Goal: Task Accomplishment & Management: Manage account settings

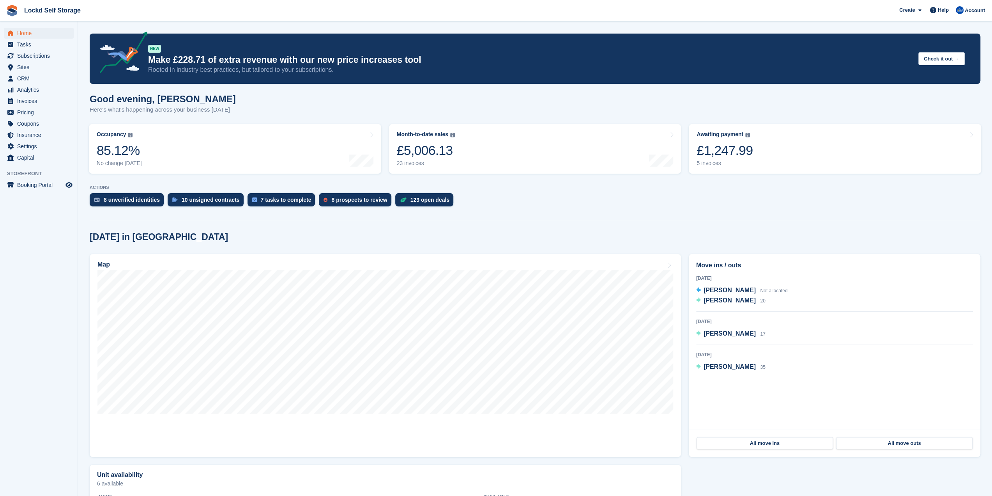
click at [389, 84] on div "NEW Make £228.71 of extra revenue with our new price increases tool Rooted in i…" at bounding box center [535, 59] width 891 height 50
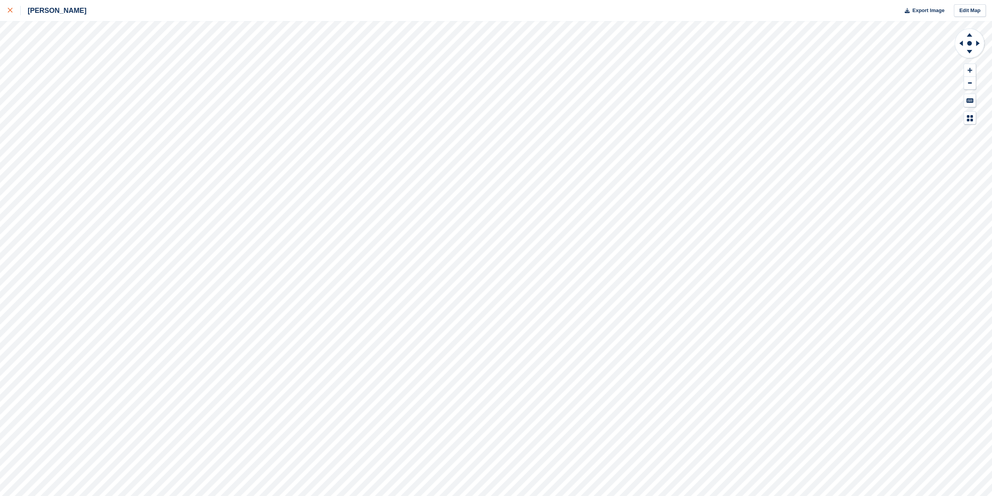
click at [10, 14] on div at bounding box center [14, 10] width 13 height 9
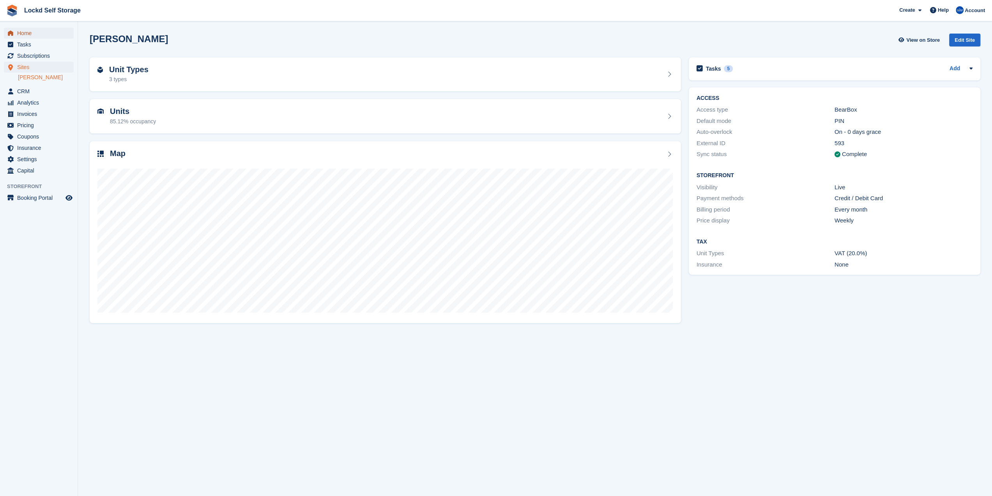
click at [40, 37] on span "Home" at bounding box center [40, 33] width 47 height 11
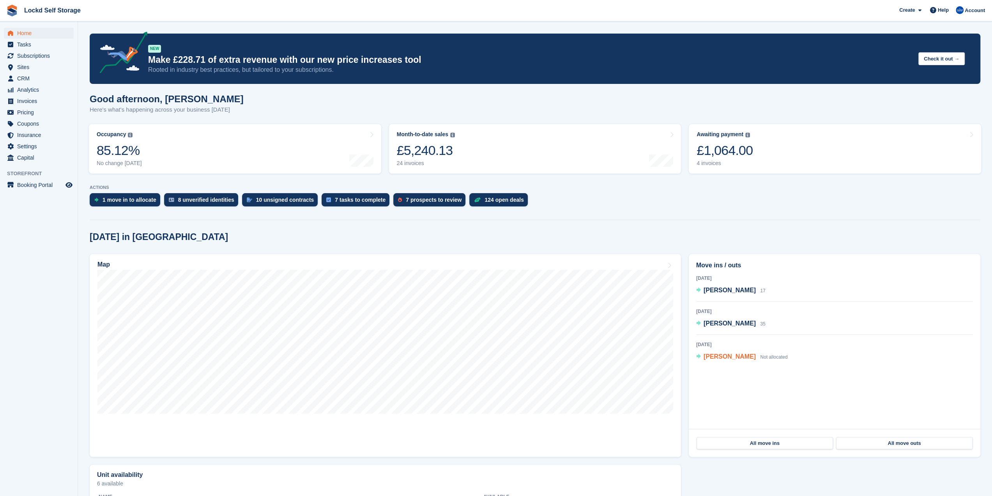
click at [725, 356] on span "[PERSON_NAME]" at bounding box center [730, 356] width 52 height 7
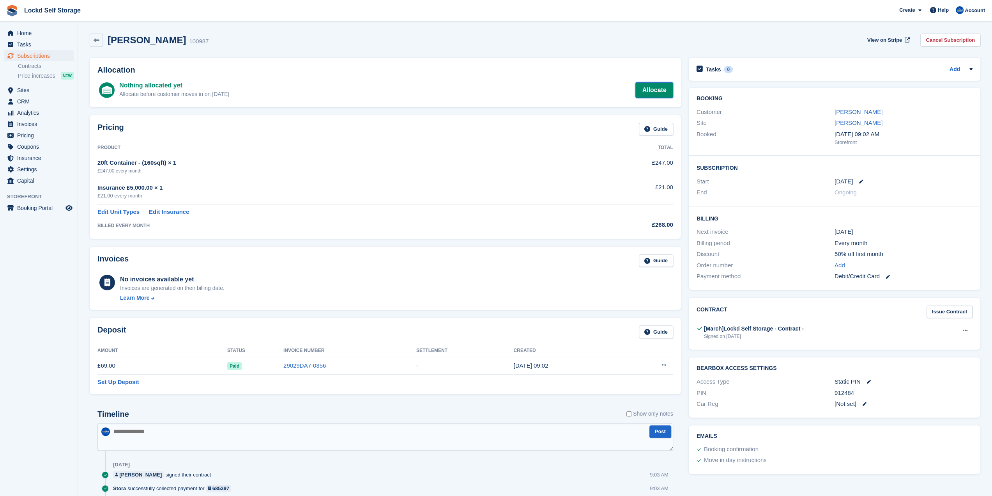
click at [656, 85] on link "Allocate" at bounding box center [653, 90] width 37 height 16
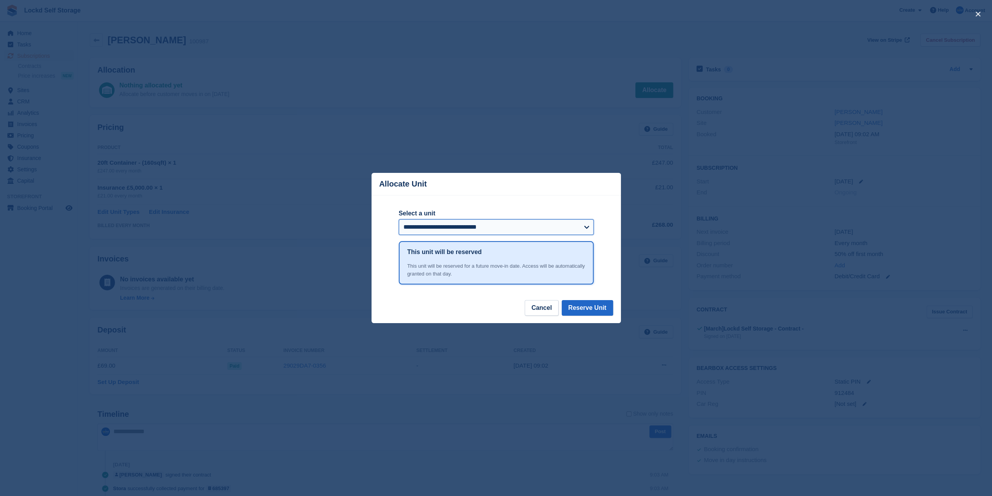
click at [458, 221] on select "**********" at bounding box center [496, 227] width 195 height 16
select select "******"
click at [399, 220] on select "**********" at bounding box center [496, 227] width 195 height 16
click at [575, 307] on button "Reserve Unit" at bounding box center [587, 308] width 51 height 16
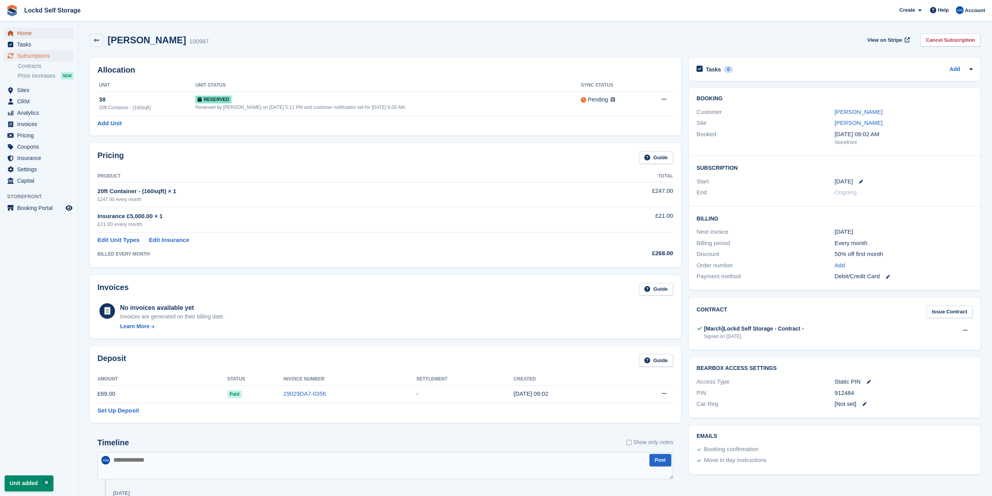
click at [43, 31] on span "Home" at bounding box center [40, 33] width 47 height 11
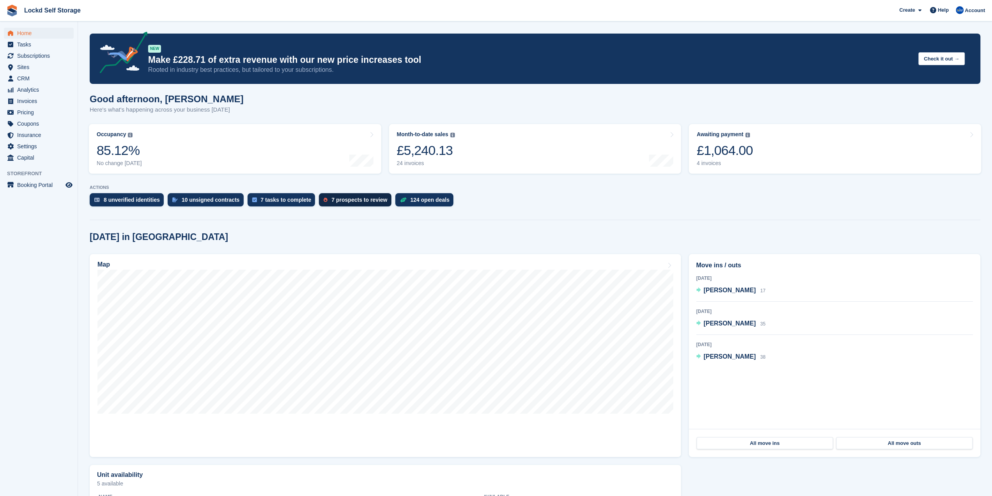
click at [333, 204] on div "7 prospects to review" at bounding box center [355, 199] width 72 height 13
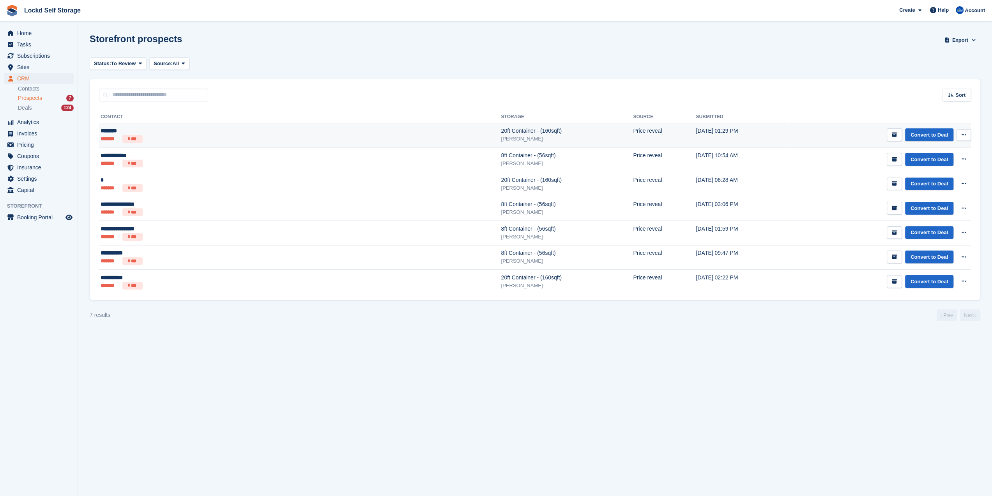
click at [246, 136] on ul "******* ***" at bounding box center [192, 139] width 183 height 8
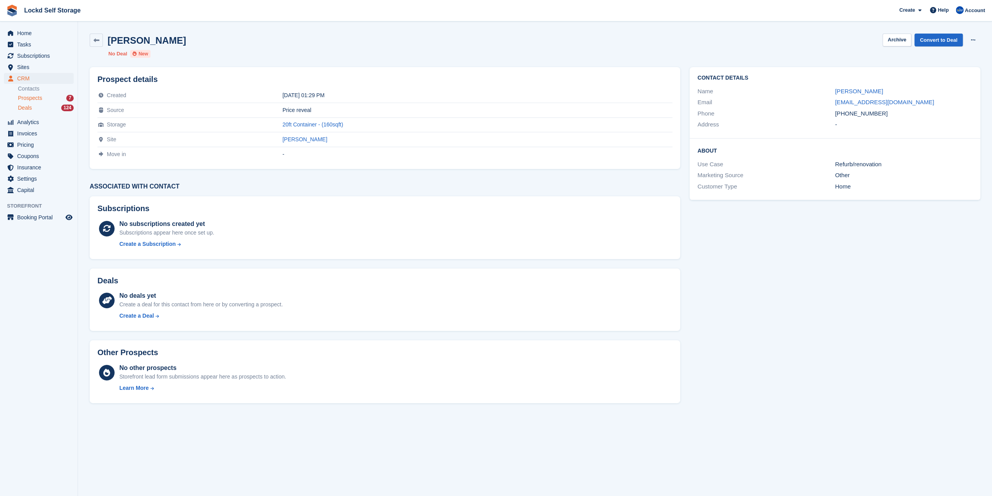
click at [35, 108] on div "Deals 124" at bounding box center [46, 107] width 56 height 7
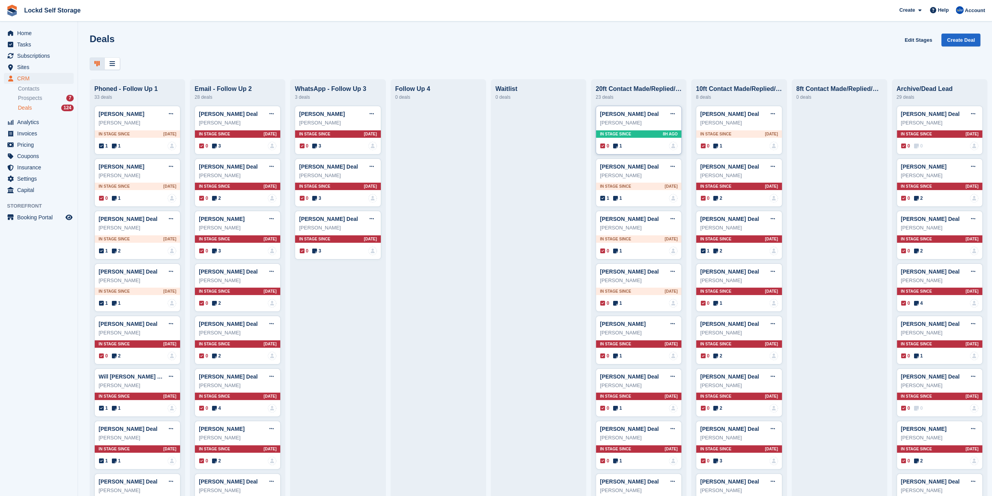
click at [646, 135] on div "In stage since 8H AGO" at bounding box center [638, 133] width 85 height 7
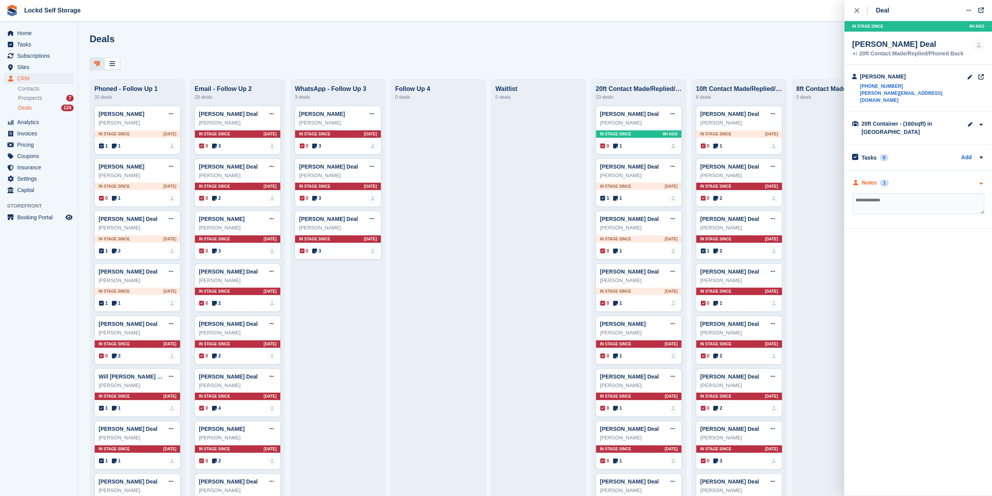
click at [914, 179] on div "Notes 1" at bounding box center [918, 183] width 132 height 8
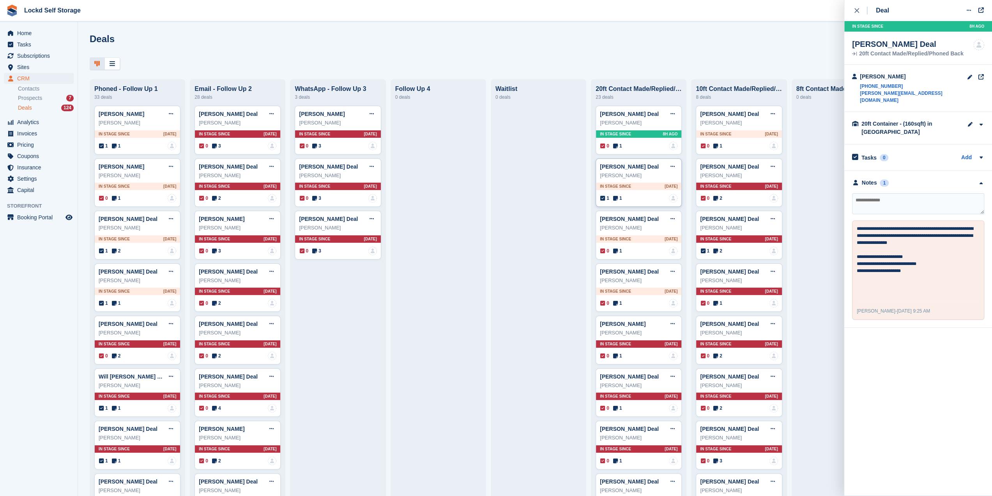
click at [642, 185] on div "In stage since 1D AGO" at bounding box center [638, 185] width 85 height 7
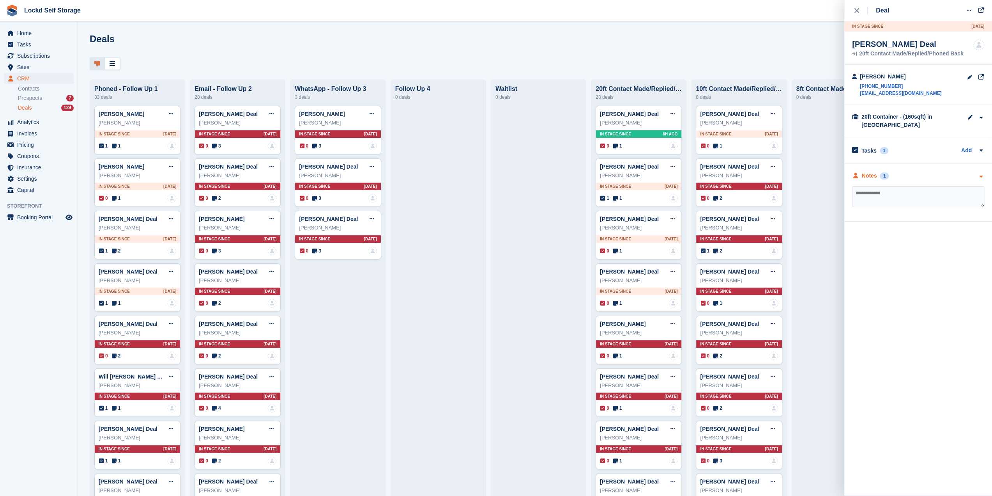
click at [919, 177] on div "Notes 1" at bounding box center [918, 176] width 132 height 8
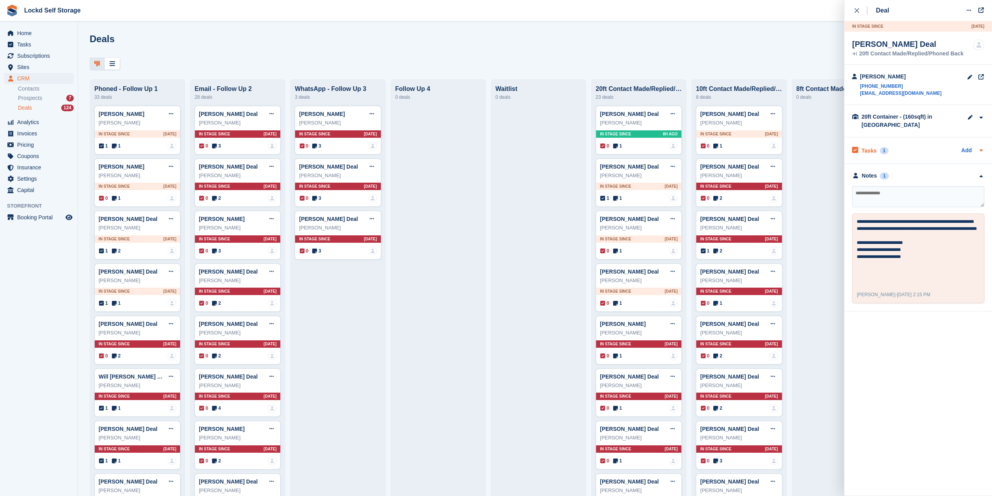
click at [924, 150] on div "Tasks 1 Add" at bounding box center [918, 150] width 132 height 11
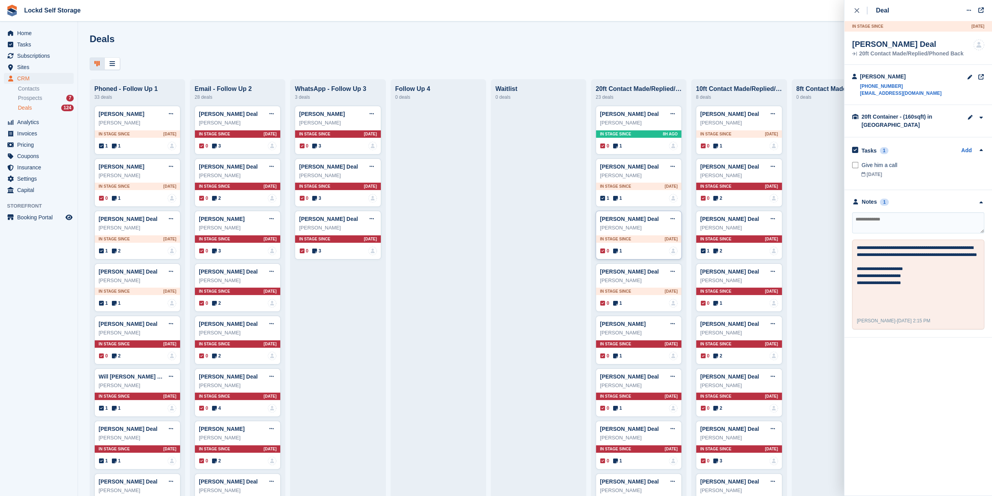
click at [643, 237] on div "In stage since 1D AGO" at bounding box center [638, 238] width 85 height 7
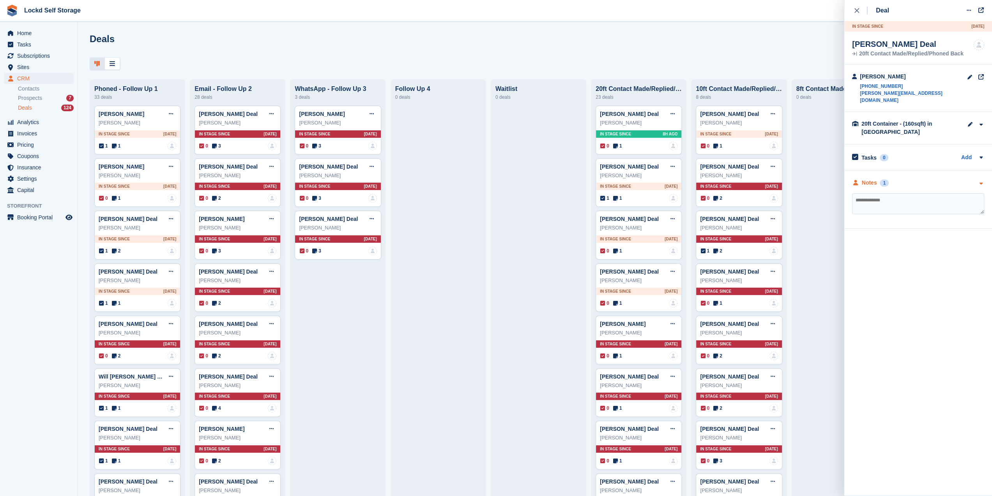
click at [922, 179] on div "Notes 1" at bounding box center [918, 183] width 132 height 8
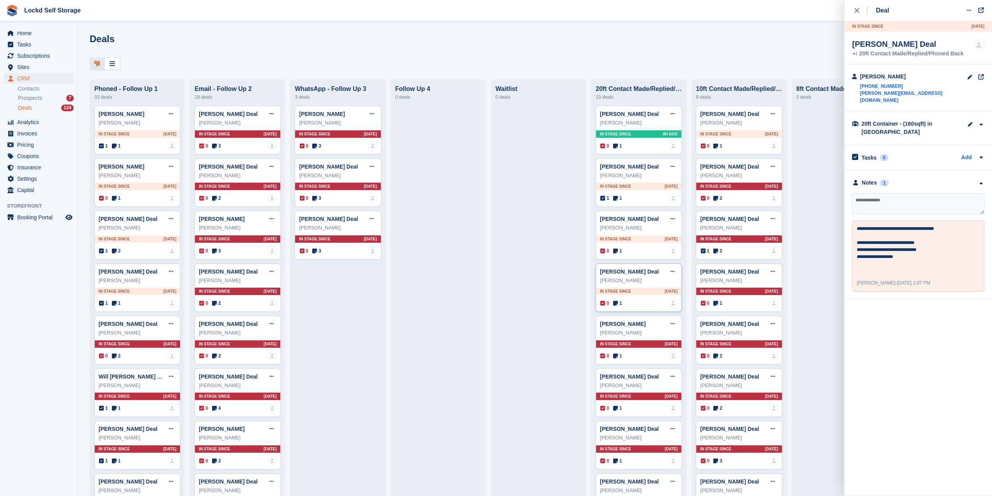
click at [633, 290] on div "In stage since 1D AGO" at bounding box center [638, 290] width 85 height 7
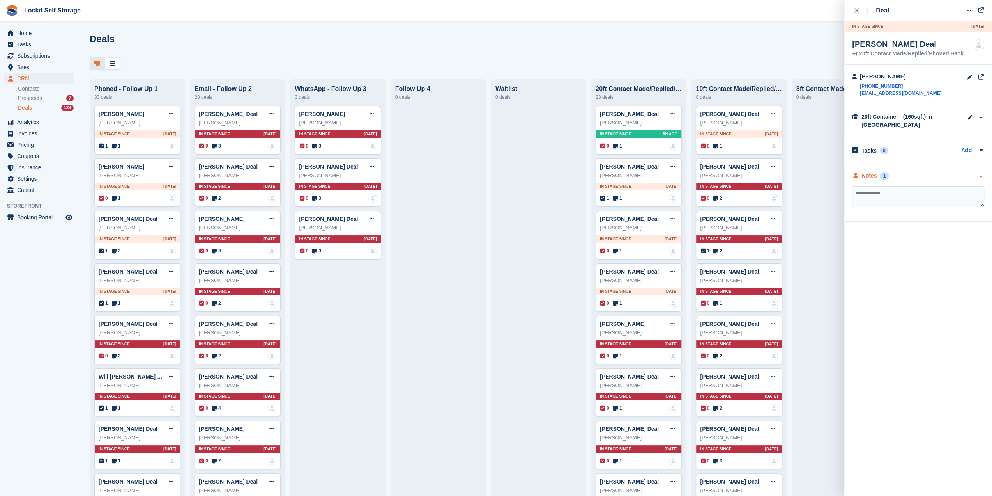
click at [922, 173] on div "Notes 1" at bounding box center [918, 176] width 132 height 8
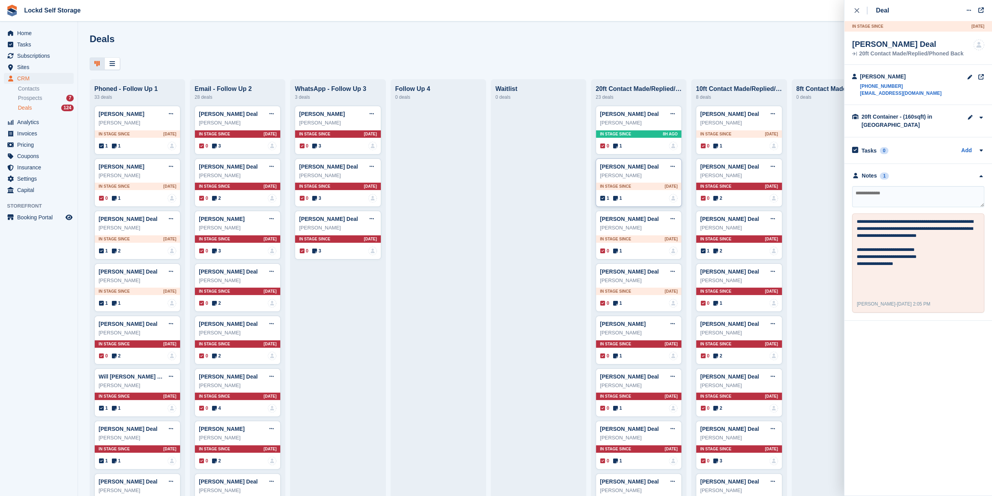
click at [640, 187] on div "In stage since 1D AGO" at bounding box center [638, 185] width 85 height 7
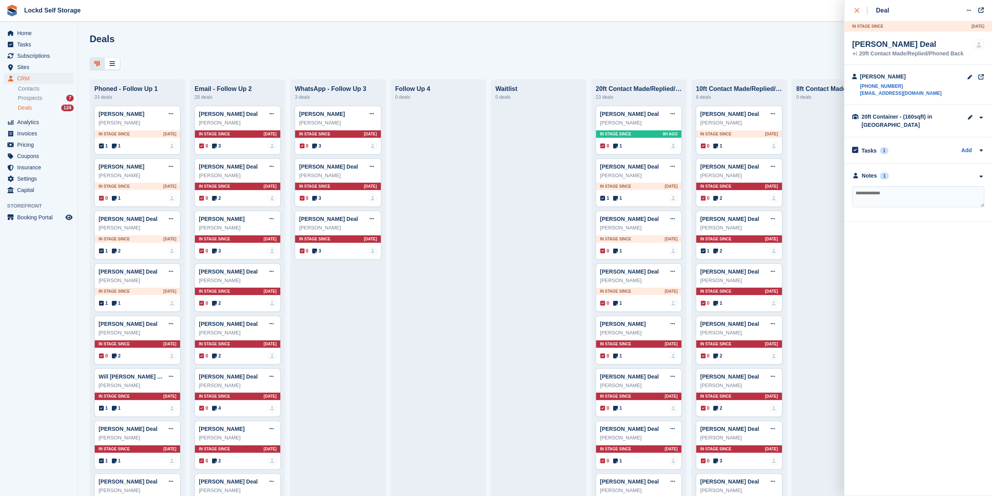
click at [858, 8] on icon "close" at bounding box center [857, 10] width 5 height 5
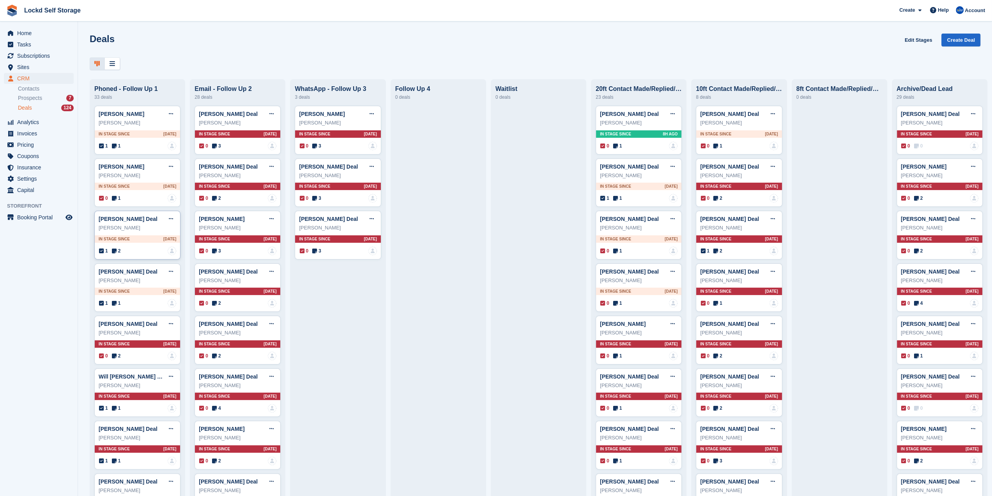
click at [132, 235] on div "Skye Evans Deal Edit deal Mark as won Mark as lost Delete deal Skye Evans In st…" at bounding box center [137, 235] width 86 height 49
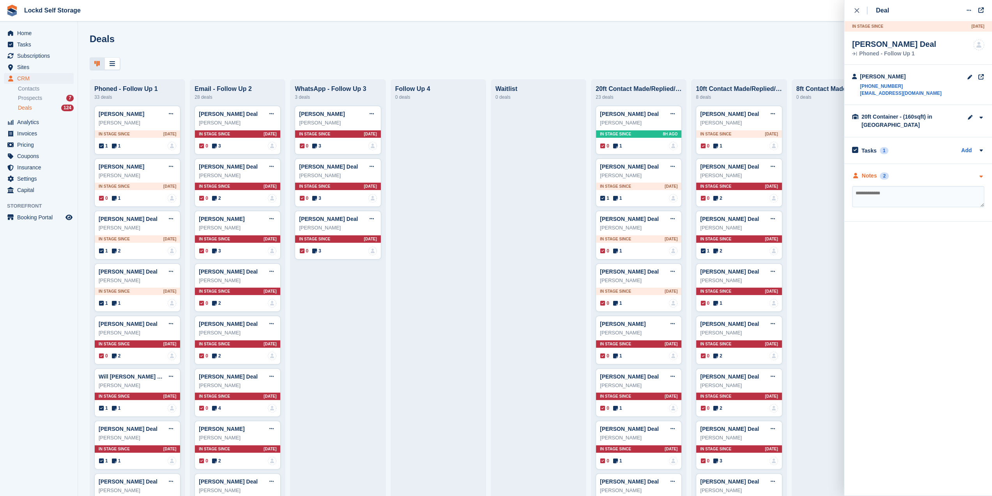
click at [926, 179] on div "Notes 2" at bounding box center [918, 176] width 132 height 8
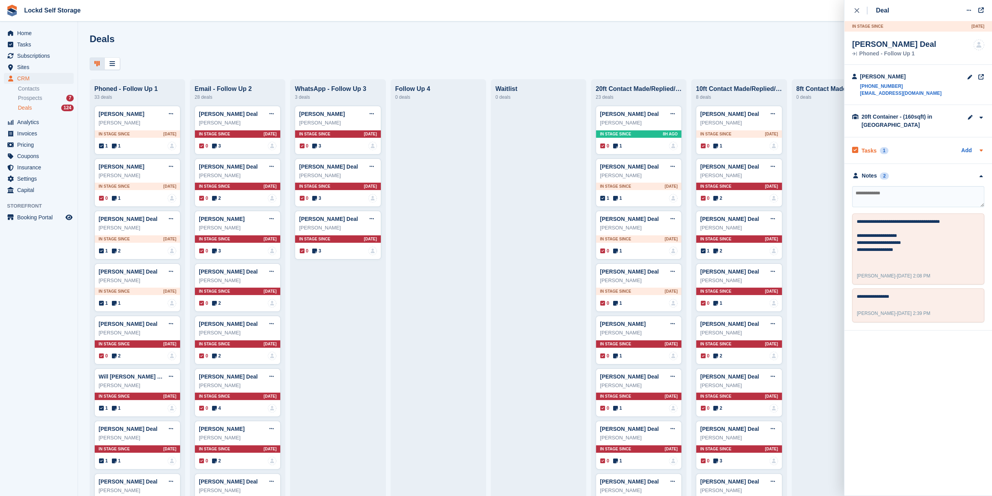
click at [980, 149] on icon at bounding box center [981, 150] width 6 height 6
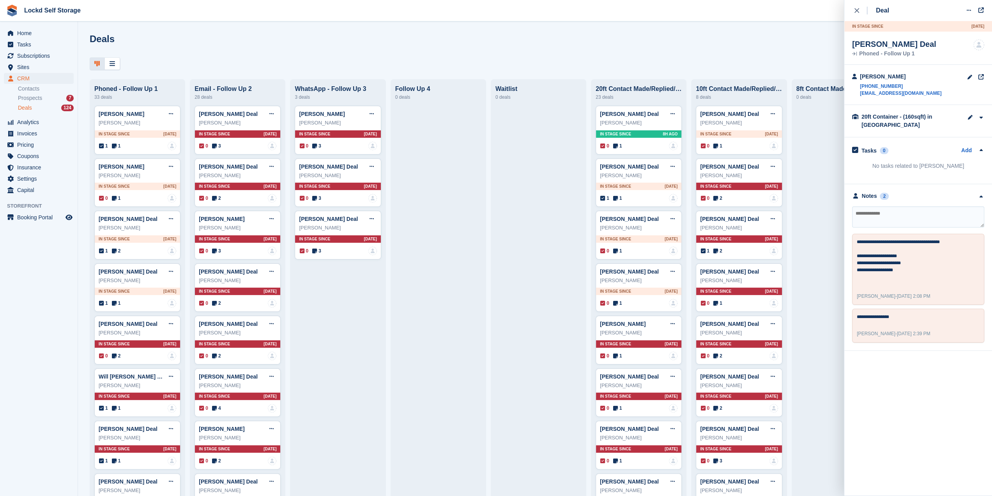
click at [885, 214] on textarea at bounding box center [918, 216] width 132 height 21
type textarea "*******"
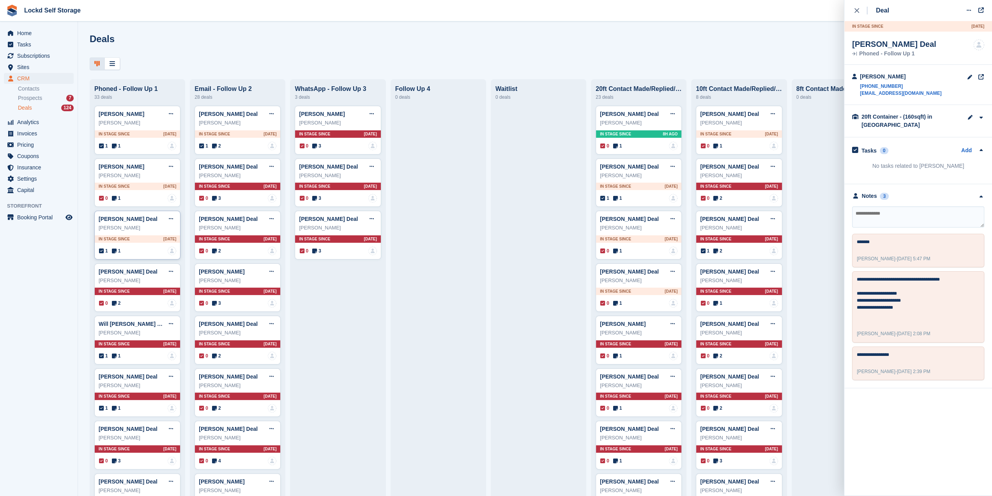
click at [140, 236] on div "In stage since 1D AGO" at bounding box center [137, 238] width 85 height 7
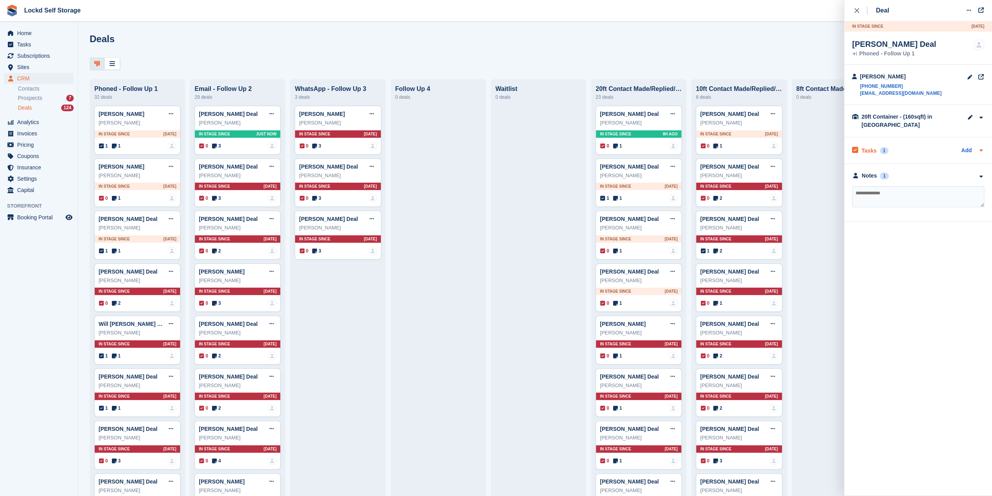
click at [900, 151] on div "Tasks 1 Add" at bounding box center [918, 150] width 132 height 11
click at [917, 200] on div "Notes 1" at bounding box center [918, 202] width 132 height 8
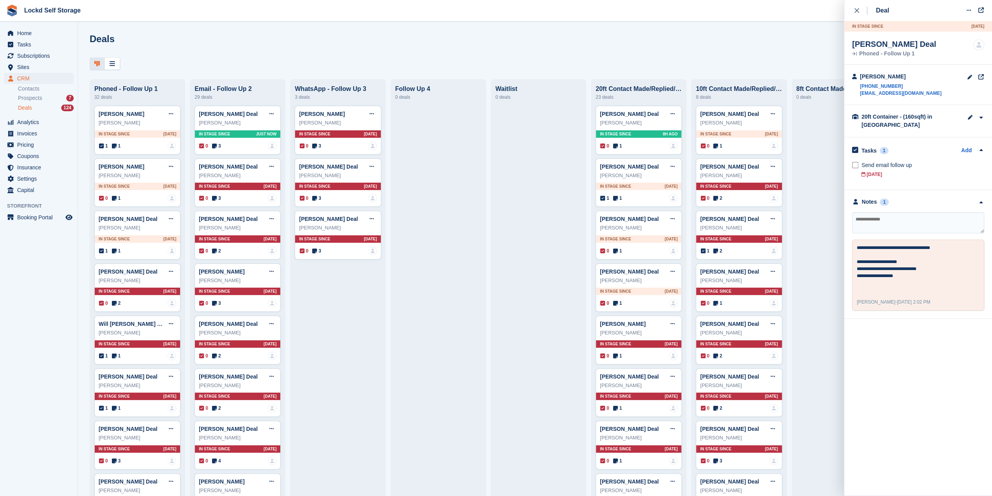
click at [906, 225] on textarea at bounding box center [918, 222] width 132 height 21
type textarea "*******"
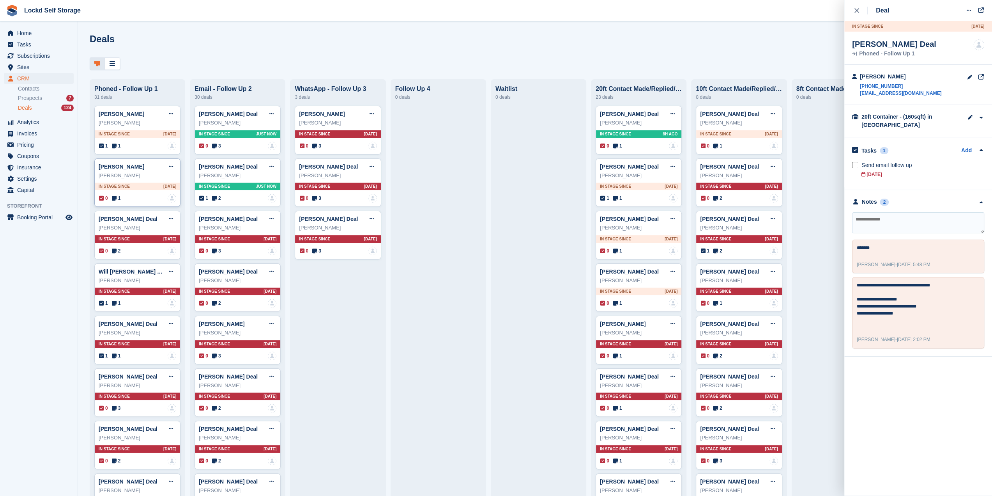
click at [147, 191] on div "Coomber Michelle Deal Edit deal Mark as won Mark as lost Delete deal Coomber Mi…" at bounding box center [137, 182] width 86 height 49
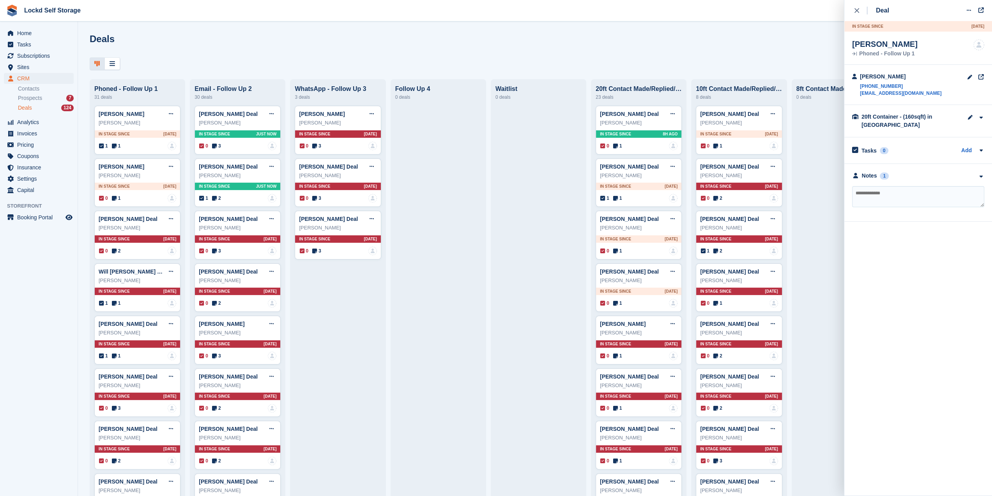
click at [929, 166] on div "**********" at bounding box center [918, 193] width 148 height 58
click at [924, 173] on div "Notes 1" at bounding box center [918, 176] width 132 height 8
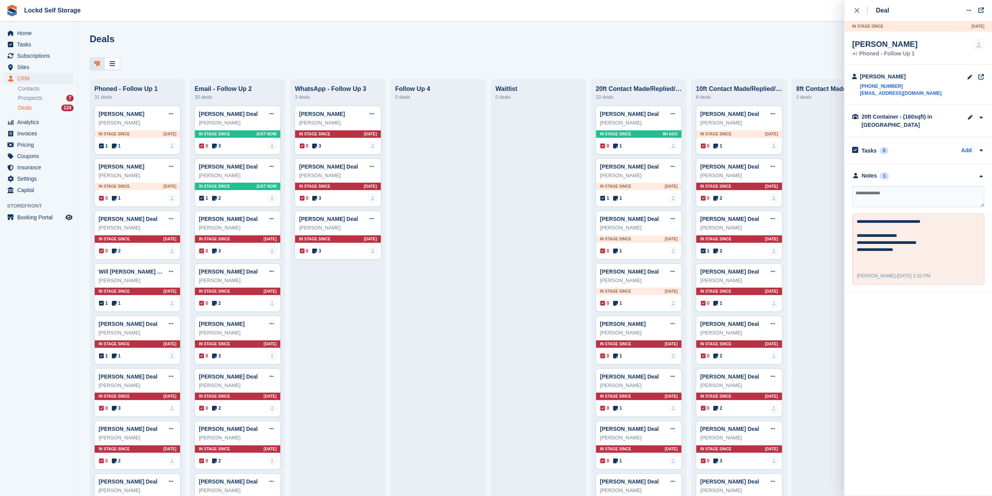
click at [903, 192] on textarea at bounding box center [918, 196] width 132 height 21
type textarea "*******"
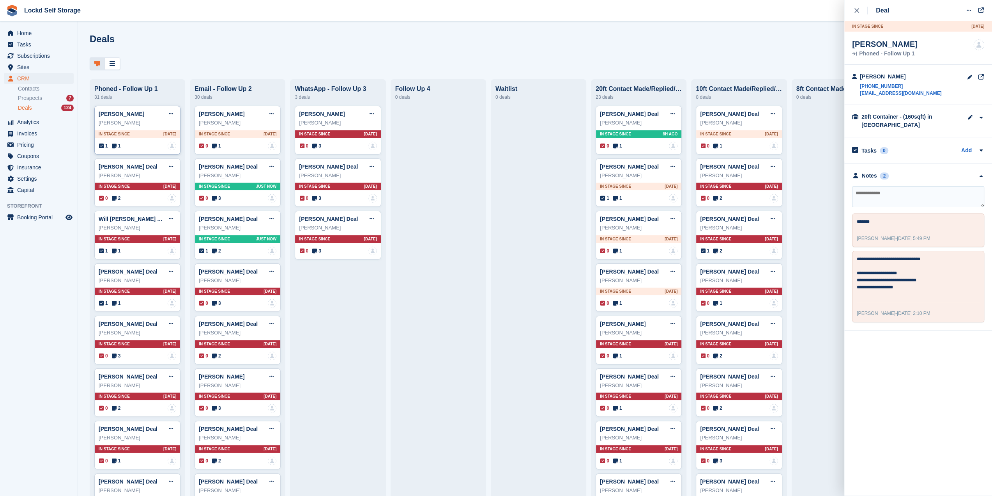
click at [127, 142] on div "Ian Judd Deal Edit deal Mark as won Mark as lost Delete deal Ian Judd In stage …" at bounding box center [137, 130] width 86 height 49
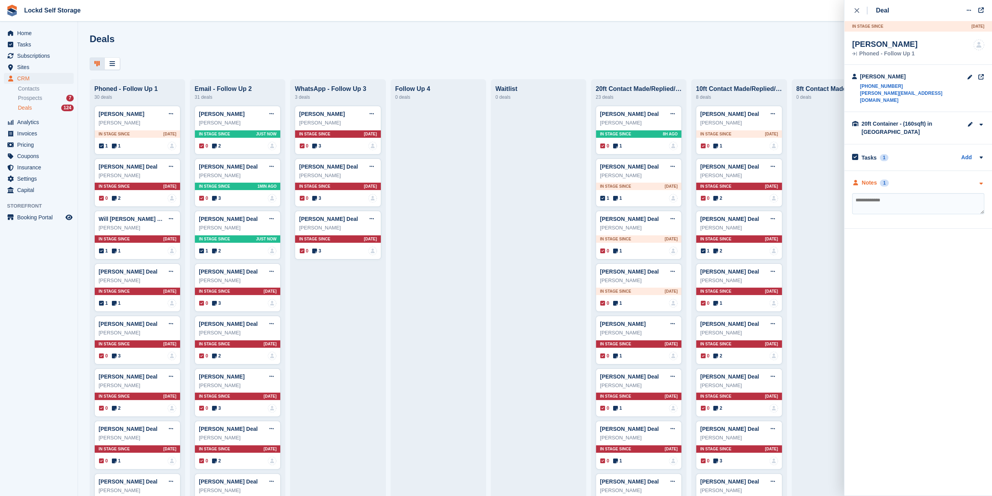
click at [915, 179] on div "Notes 1" at bounding box center [918, 183] width 132 height 8
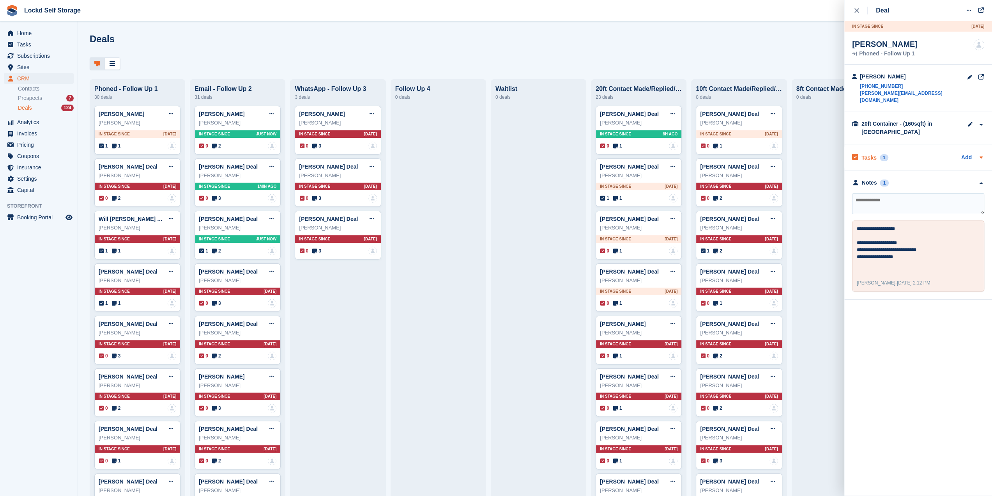
click at [924, 152] on div "Tasks 1 Add" at bounding box center [918, 157] width 132 height 11
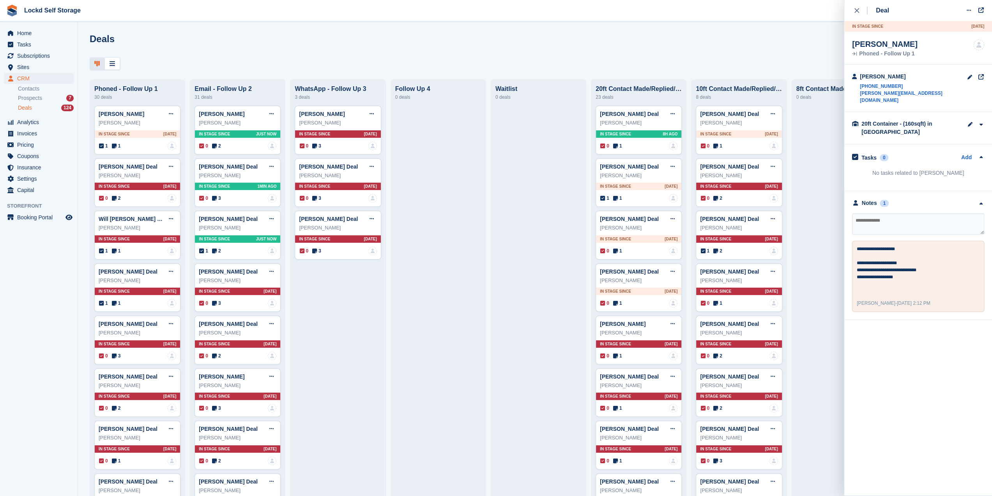
click at [878, 221] on textarea at bounding box center [918, 223] width 132 height 21
type textarea "*******"
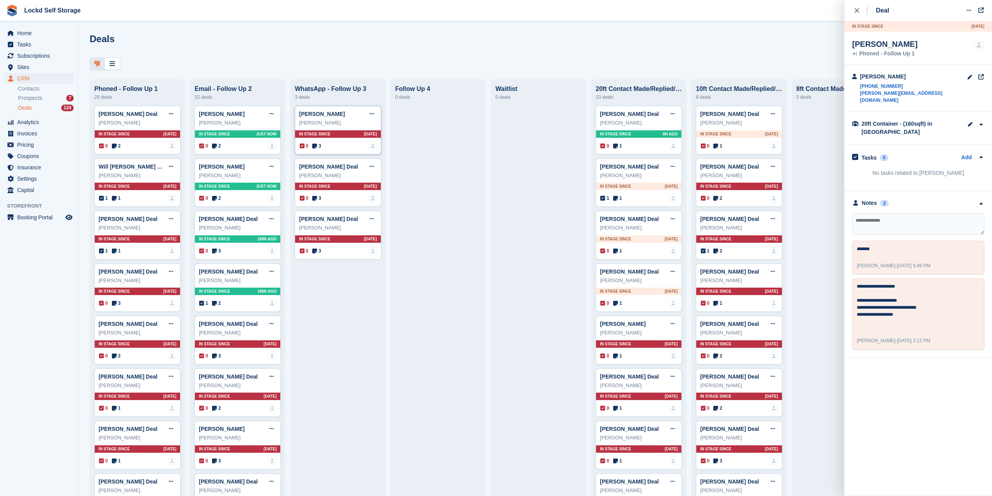
click at [344, 140] on div "Matthew Deal Edit deal Mark as won Mark as lost Delete deal Matthew In stage si…" at bounding box center [338, 130] width 86 height 49
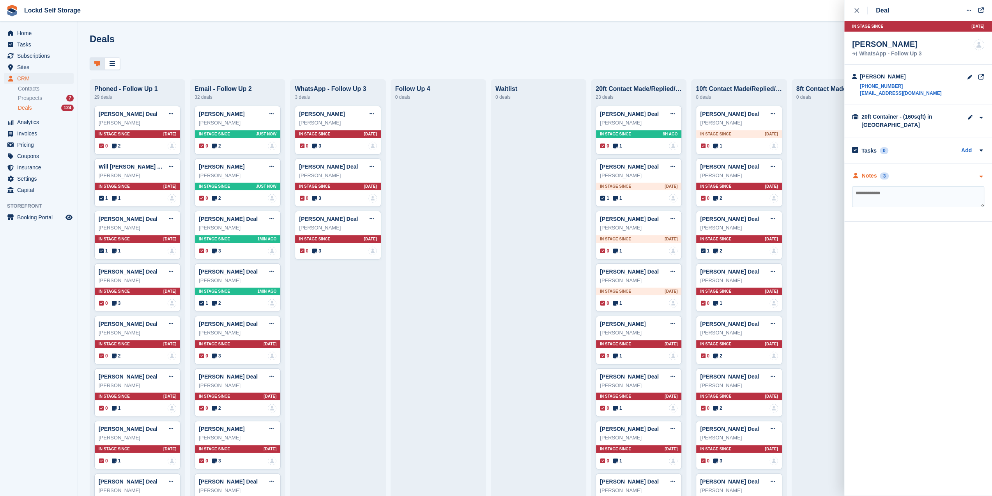
click at [910, 176] on div "Notes 3" at bounding box center [918, 176] width 132 height 8
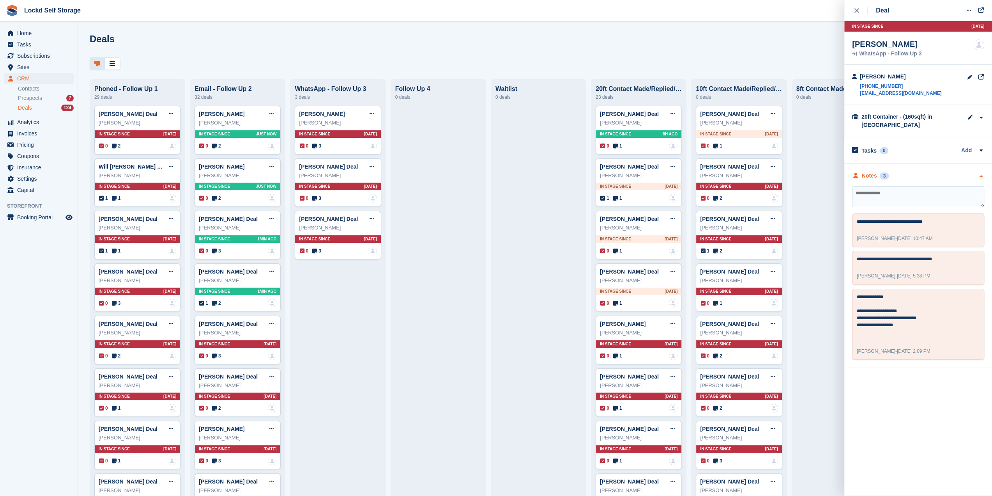
click at [910, 176] on div "Notes 3" at bounding box center [918, 176] width 132 height 8
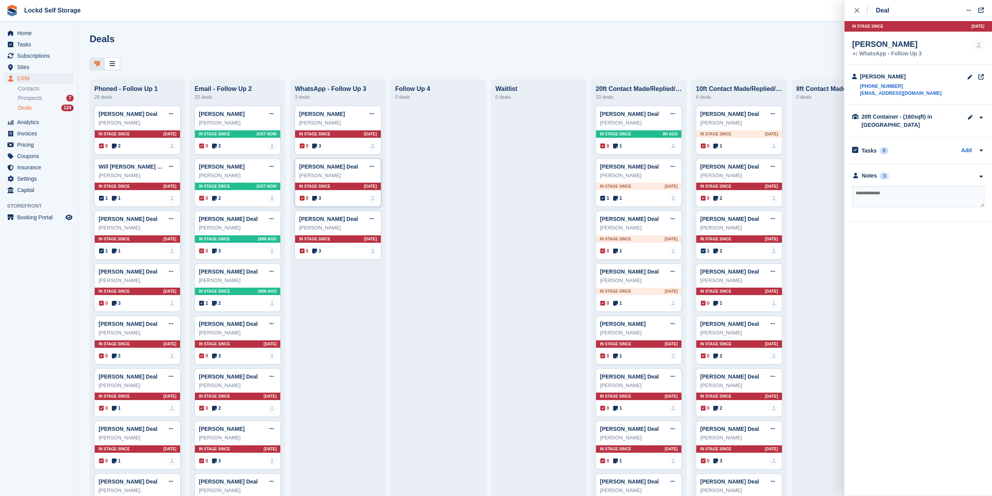
click at [352, 179] on div "Matthew Jarrett" at bounding box center [338, 176] width 78 height 8
click at [909, 178] on div "Notes 3" at bounding box center [918, 176] width 132 height 8
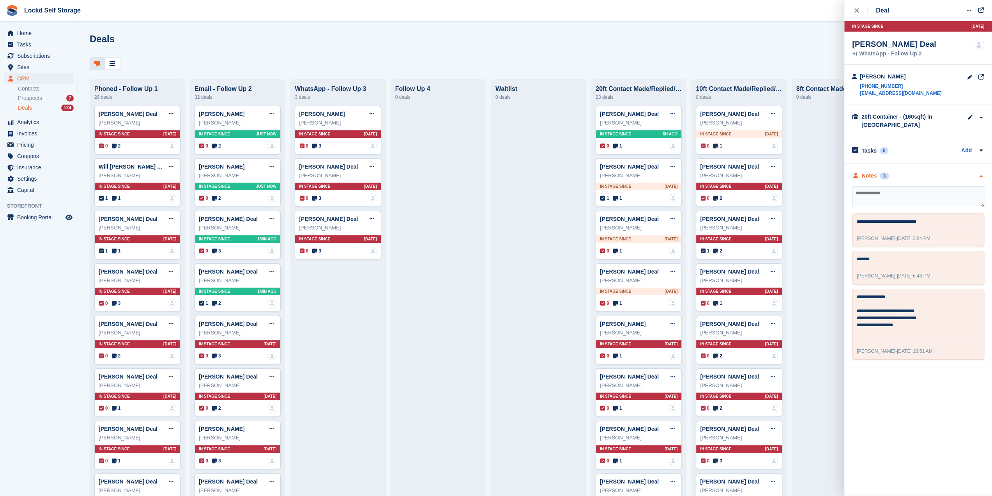
click at [911, 173] on div "Notes 3" at bounding box center [918, 176] width 132 height 8
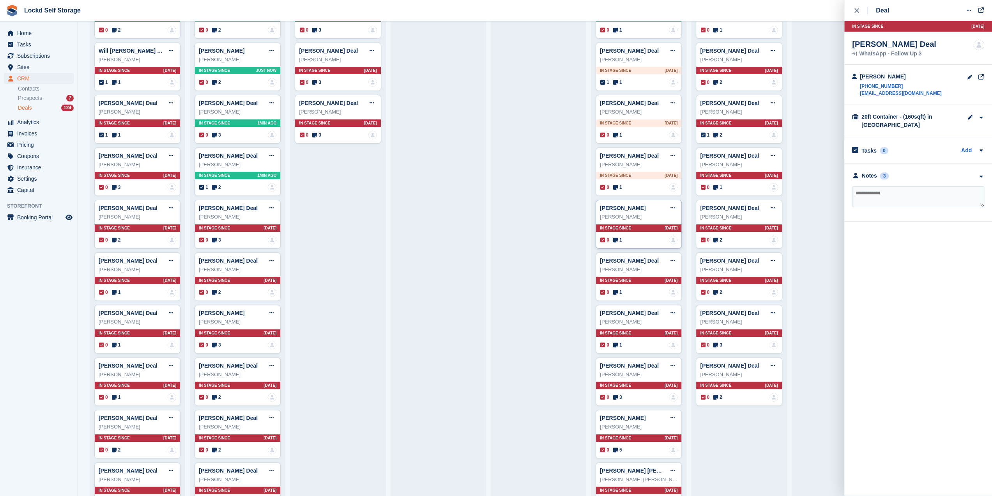
scroll to position [117, 0]
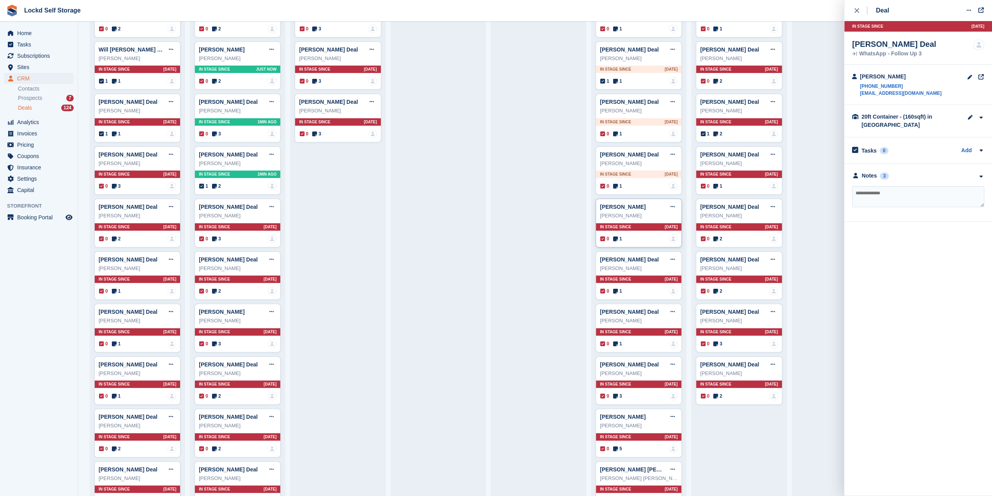
click at [649, 226] on div "In stage since 5D AGO" at bounding box center [638, 226] width 85 height 7
click at [924, 179] on div "Notes 1" at bounding box center [918, 183] width 132 height 8
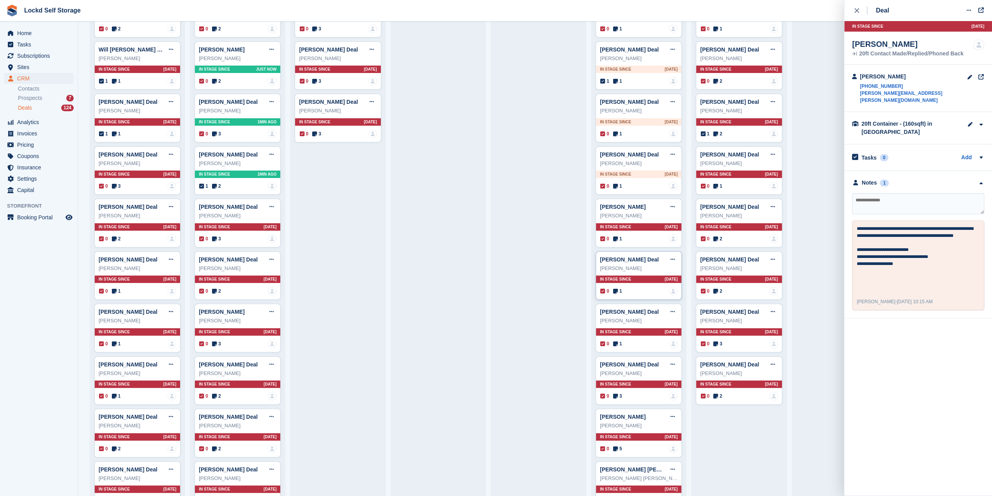
click at [621, 288] on div "0 1 No one is assigned to this deal" at bounding box center [638, 291] width 77 height 9
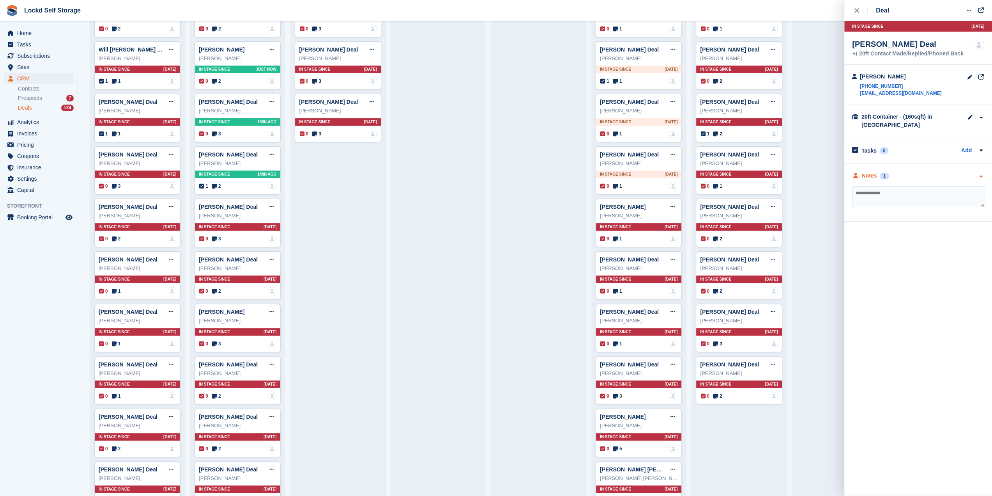
click at [894, 177] on div "Notes 1" at bounding box center [918, 176] width 132 height 8
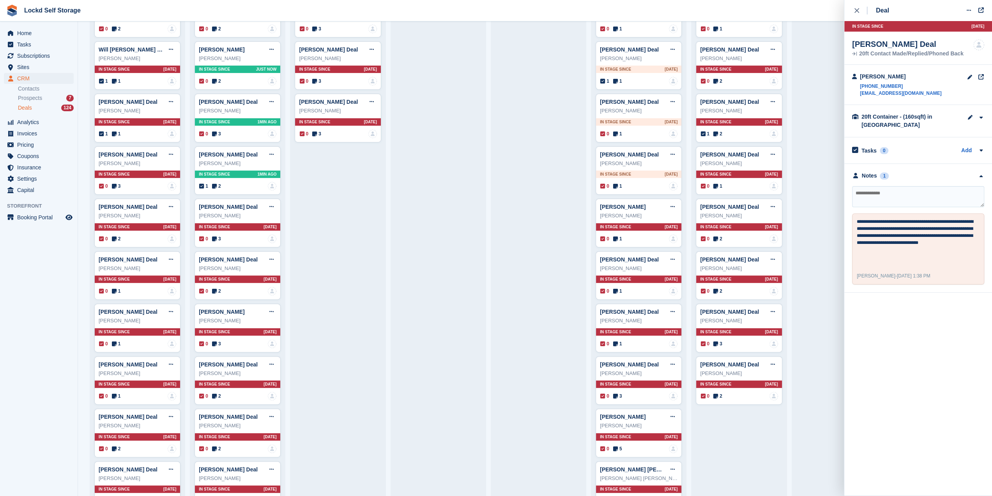
click at [851, 10] on div "Deal Edit deal Mark as won Mark as lost Delete deal In stage since 13D AGO Jour…" at bounding box center [918, 146] width 148 height 292
click at [853, 10] on button "close" at bounding box center [861, 10] width 18 height 21
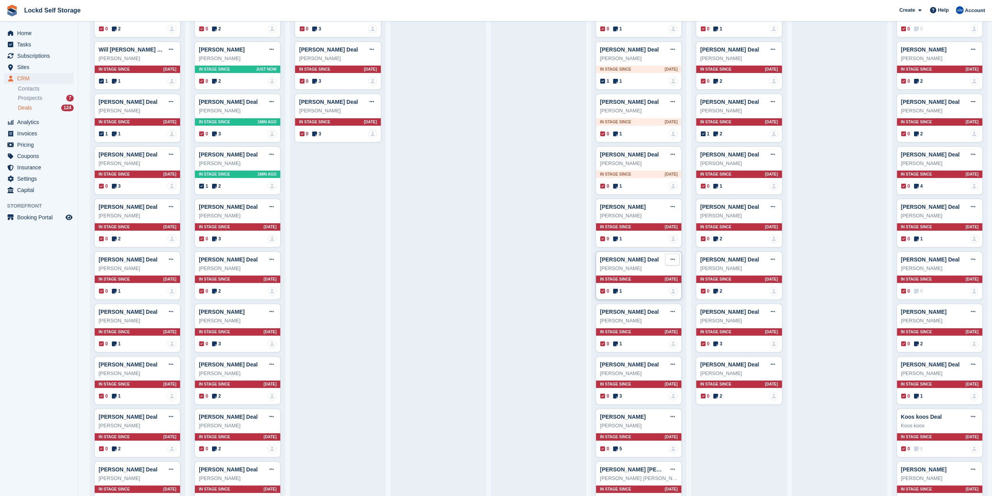
click at [670, 258] on icon at bounding box center [672, 259] width 4 height 5
click at [639, 320] on p "Delete deal" at bounding box center [642, 318] width 68 height 10
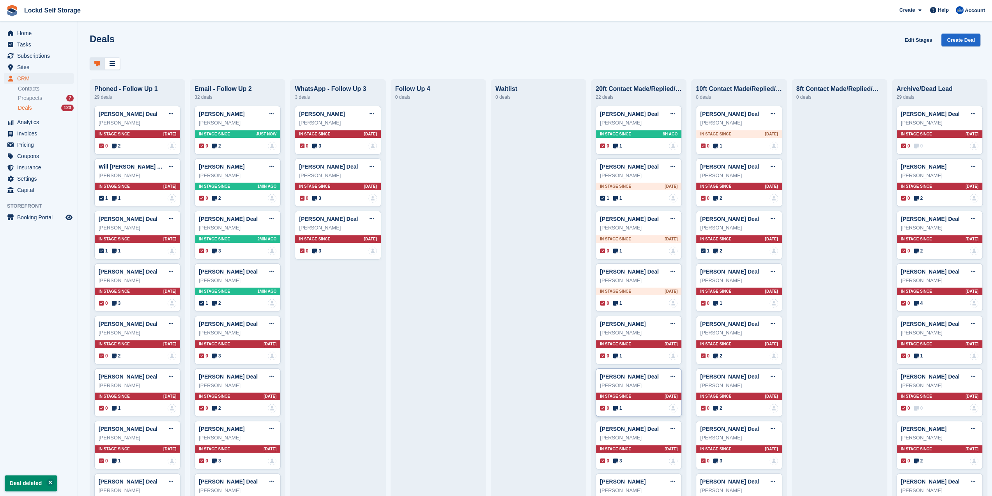
click at [637, 384] on div "William Richards" at bounding box center [639, 385] width 78 height 8
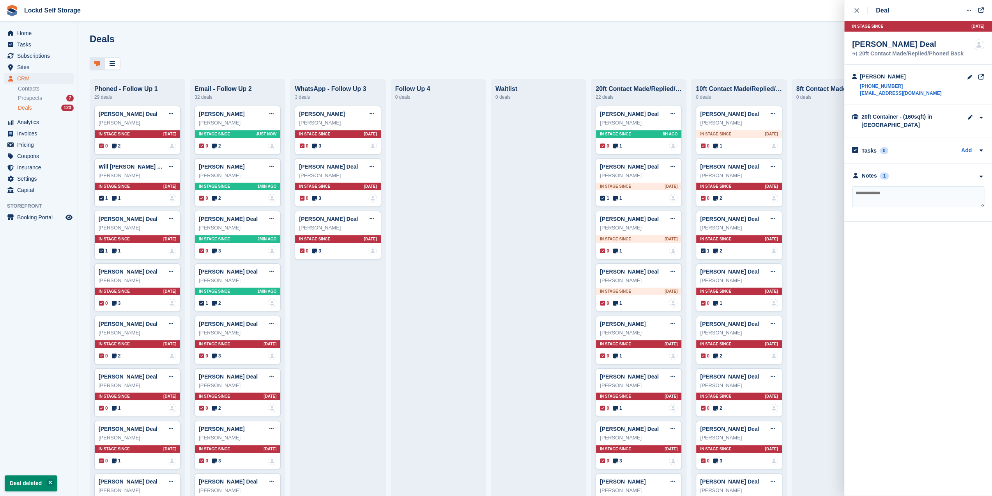
click at [920, 185] on div "**********" at bounding box center [918, 193] width 148 height 58
click at [922, 176] on div "Notes 1" at bounding box center [918, 176] width 132 height 8
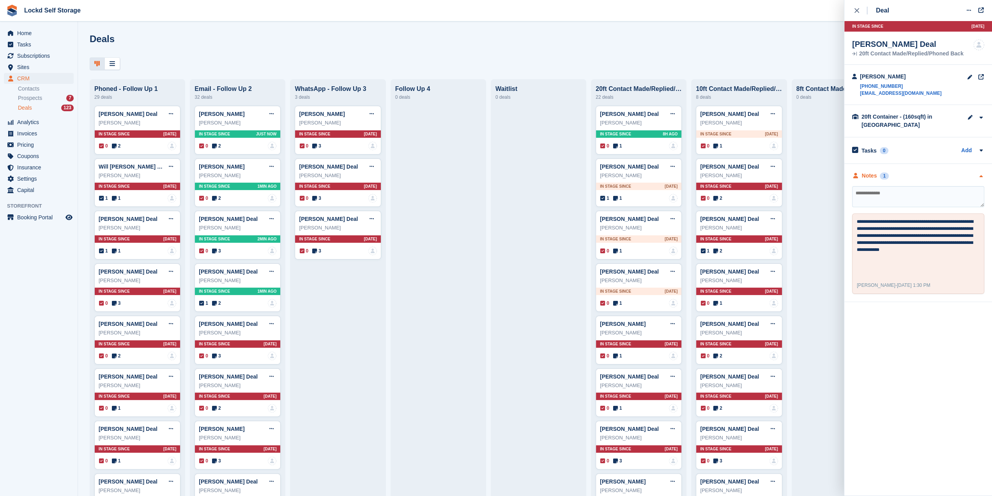
click at [922, 176] on div "Notes 1" at bounding box center [918, 176] width 132 height 8
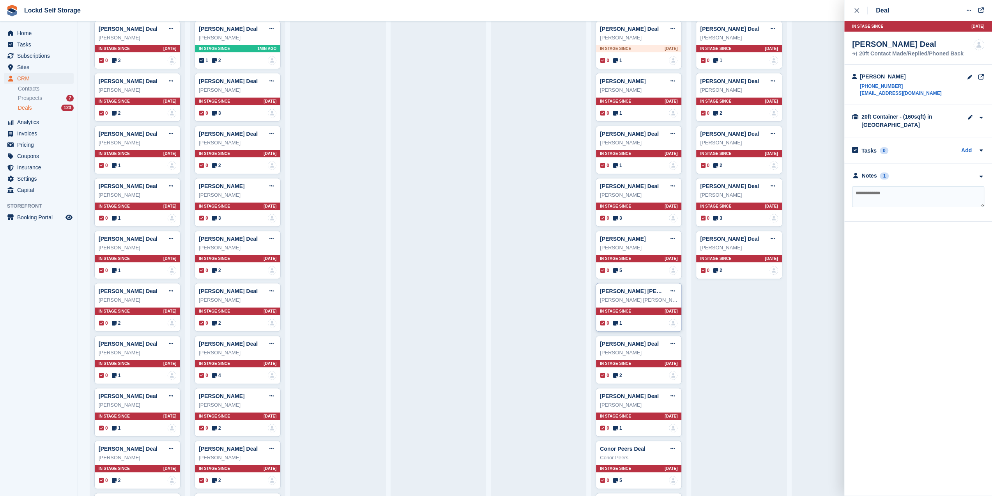
scroll to position [273, 0]
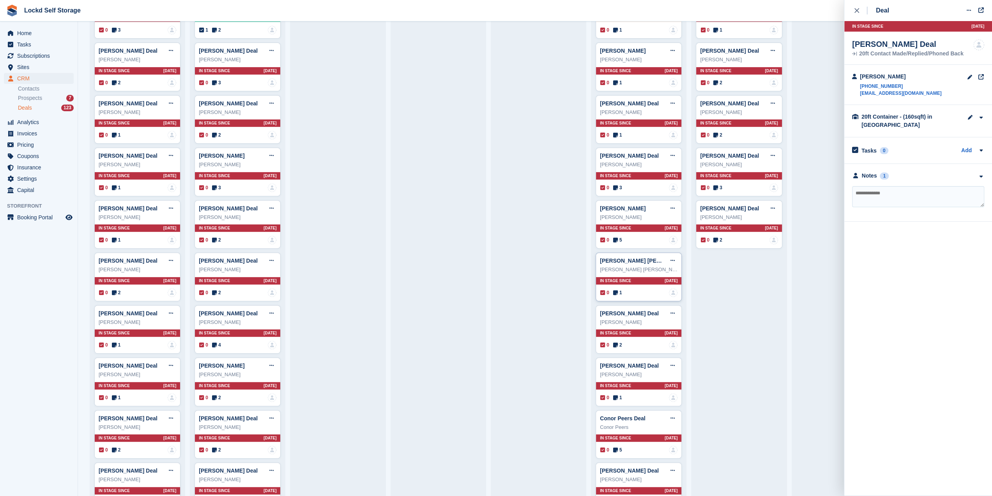
click at [641, 429] on div "Conor Peers Deal Edit deal Mark as won Mark as lost Delete deal Conor Peers In …" at bounding box center [639, 434] width 86 height 49
click at [928, 170] on div "**********" at bounding box center [918, 193] width 148 height 58
click at [926, 175] on div "Notes 5" at bounding box center [918, 176] width 132 height 8
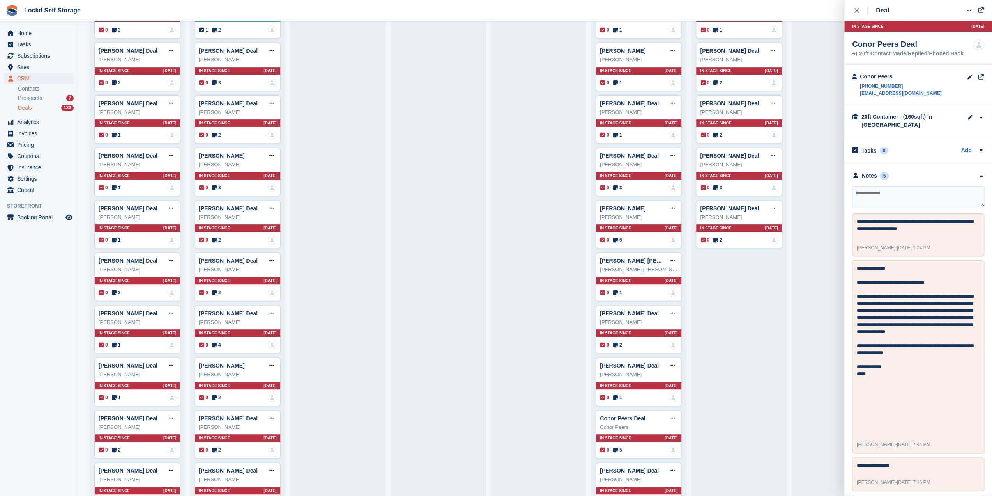
click at [892, 195] on textarea at bounding box center [918, 196] width 132 height 21
type textarea "*******"
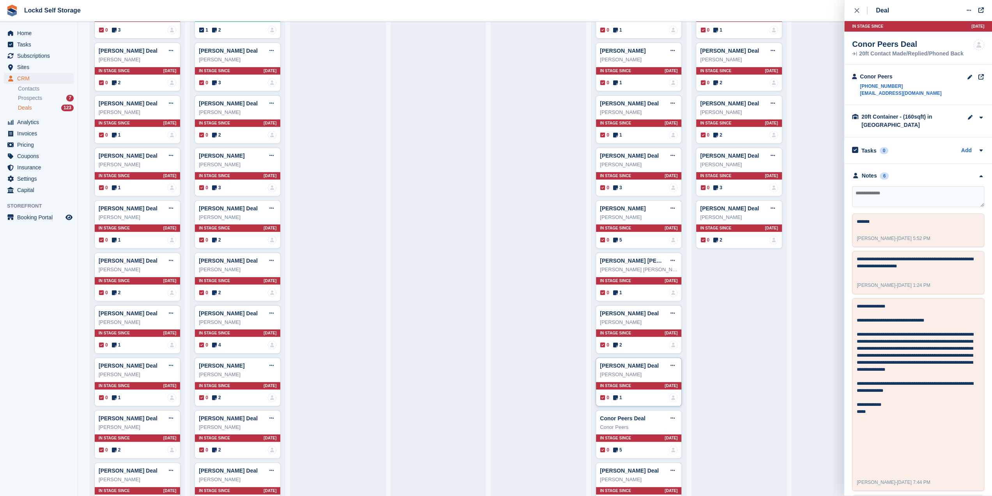
click at [632, 370] on div "Martin Stevenson" at bounding box center [639, 374] width 78 height 8
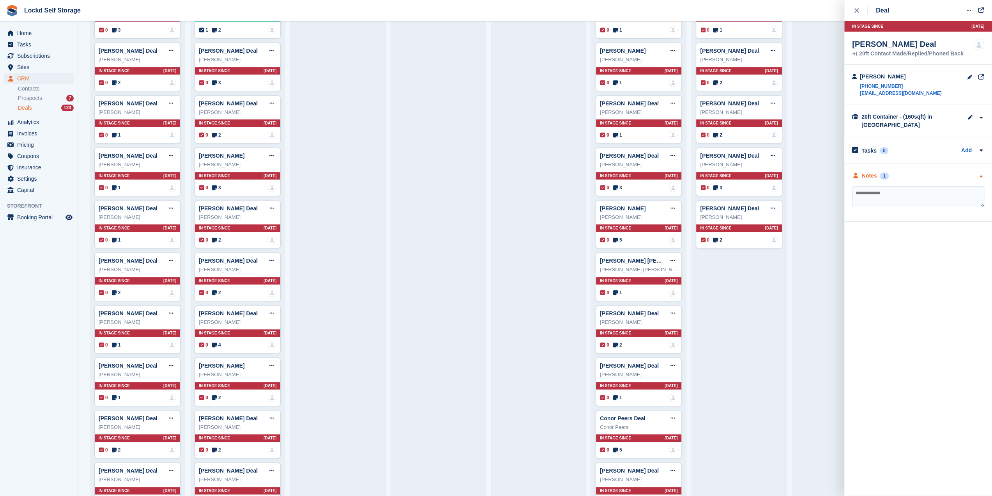
click at [923, 173] on div "Notes 1" at bounding box center [918, 176] width 132 height 8
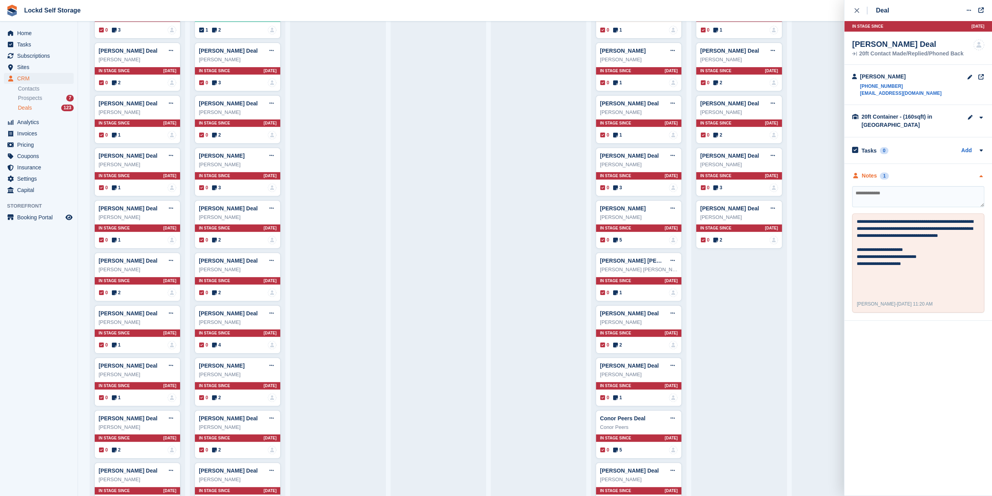
click at [923, 173] on div "Notes 1" at bounding box center [918, 176] width 132 height 8
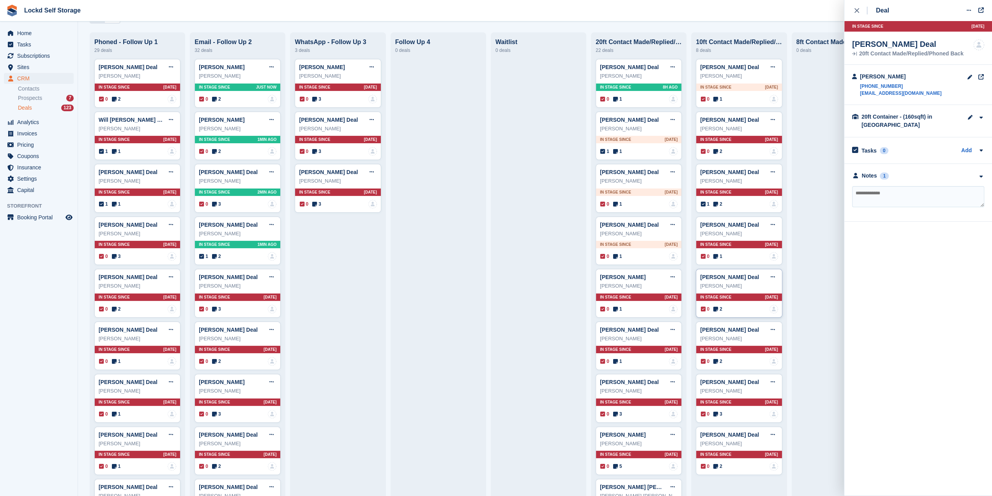
scroll to position [39, 0]
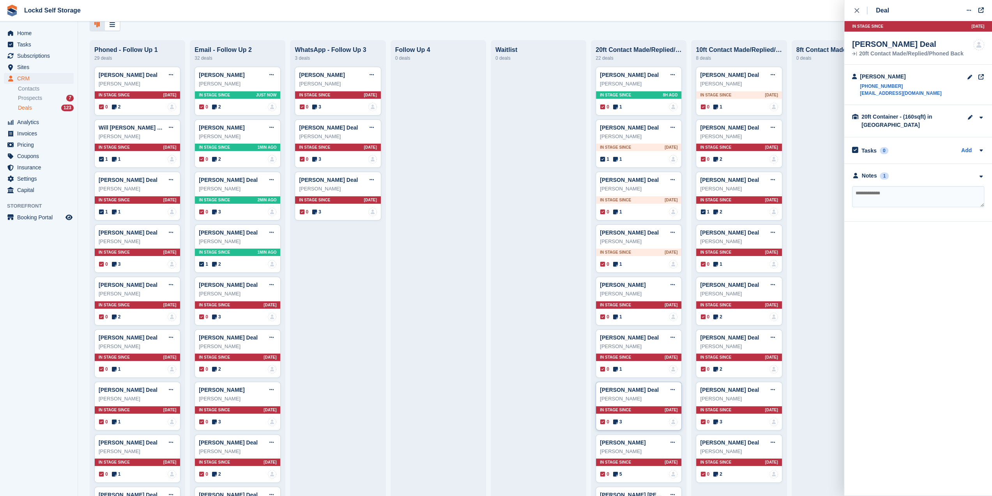
click at [642, 402] on div "Declan Johnson-Cole Deal Edit deal Mark as won Mark as lost Delete deal Declan …" at bounding box center [639, 405] width 86 height 49
click at [913, 173] on div "Notes 3" at bounding box center [918, 176] width 132 height 8
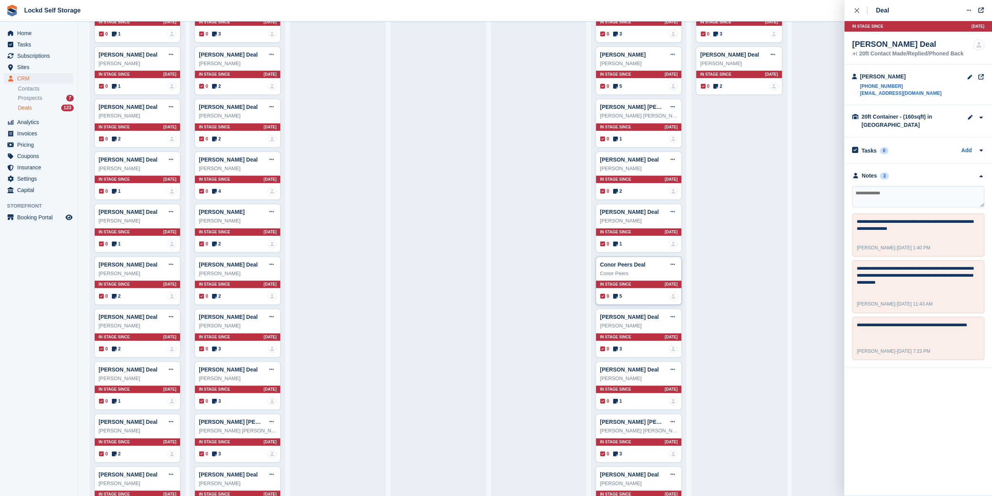
scroll to position [429, 0]
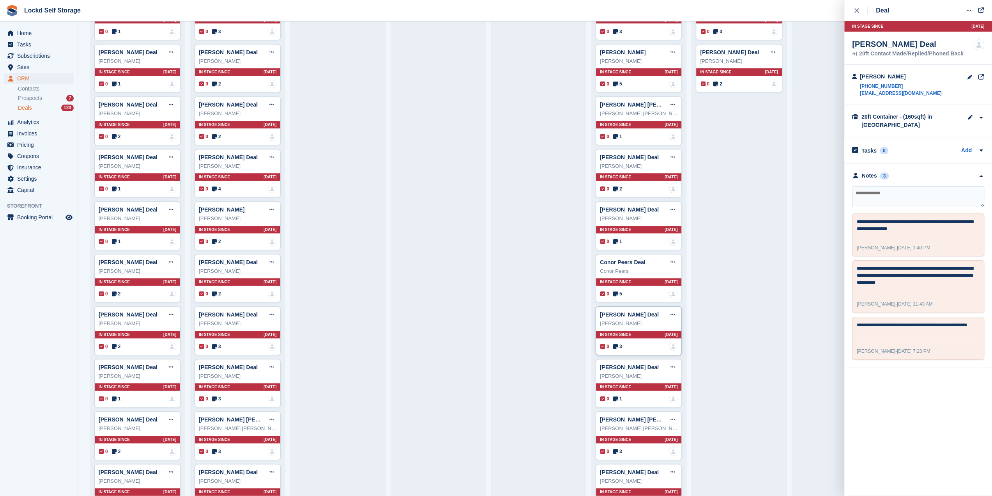
click at [635, 331] on div "In stage since 35D AGO" at bounding box center [638, 334] width 85 height 7
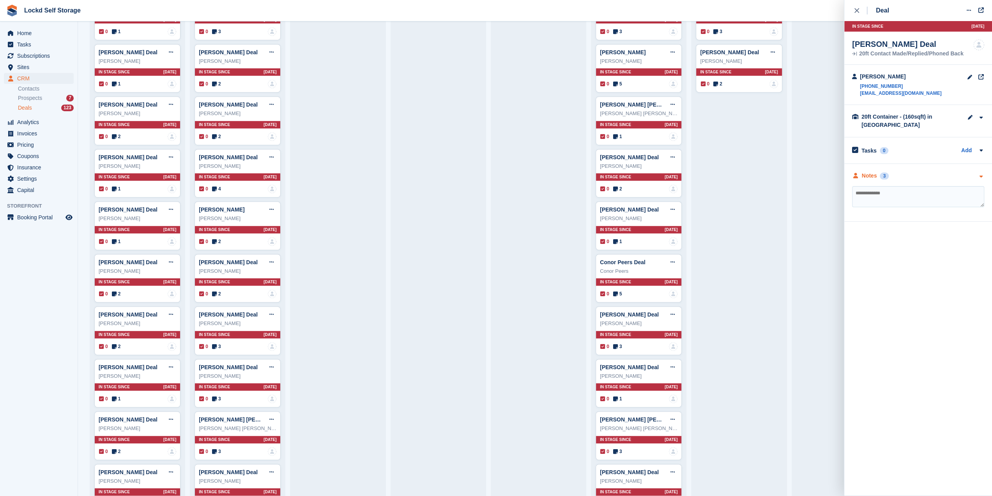
click at [949, 176] on div "Notes 3" at bounding box center [918, 176] width 132 height 8
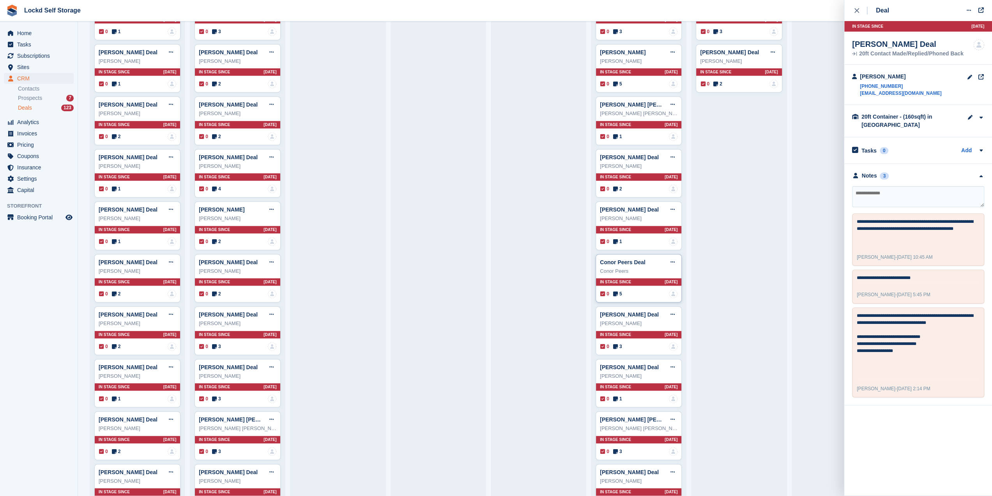
click at [638, 282] on div "Conor Peers Deal Edit deal Mark as won Mark as lost Delete deal Conor Peers In …" at bounding box center [639, 278] width 86 height 49
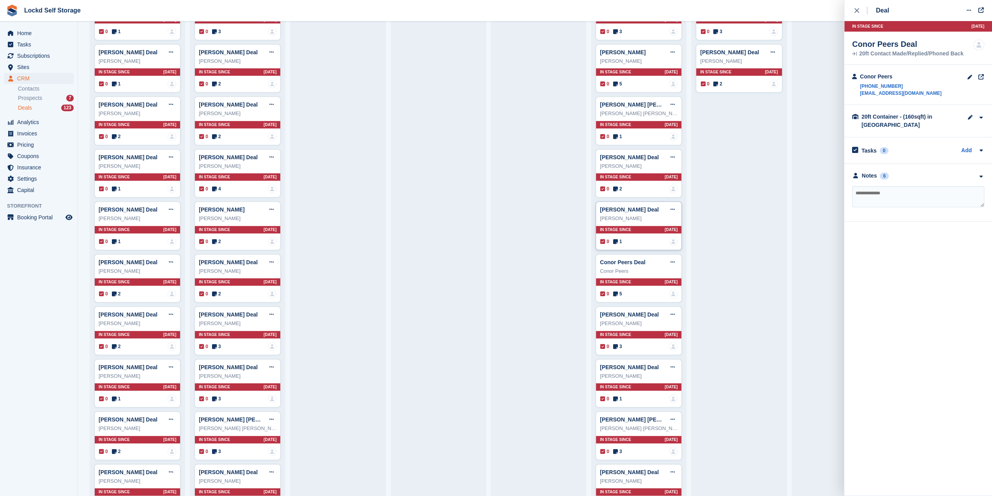
click at [626, 227] on div "In stage since 22D AGO" at bounding box center [638, 229] width 85 height 7
click at [914, 174] on div "Notes 1" at bounding box center [918, 176] width 132 height 8
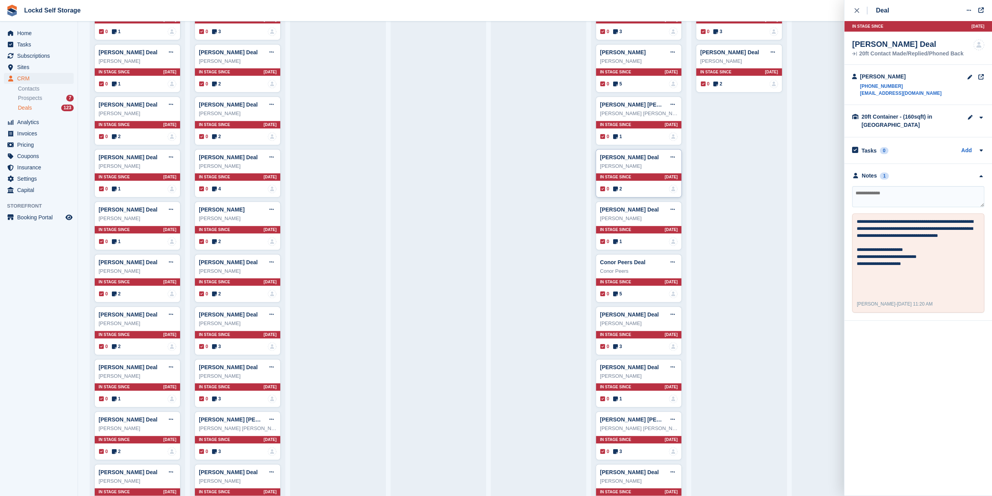
click at [639, 169] on div "Sarah Payne Deal Edit deal Mark as won Mark as lost Delete deal Sarah Payne In …" at bounding box center [639, 173] width 86 height 49
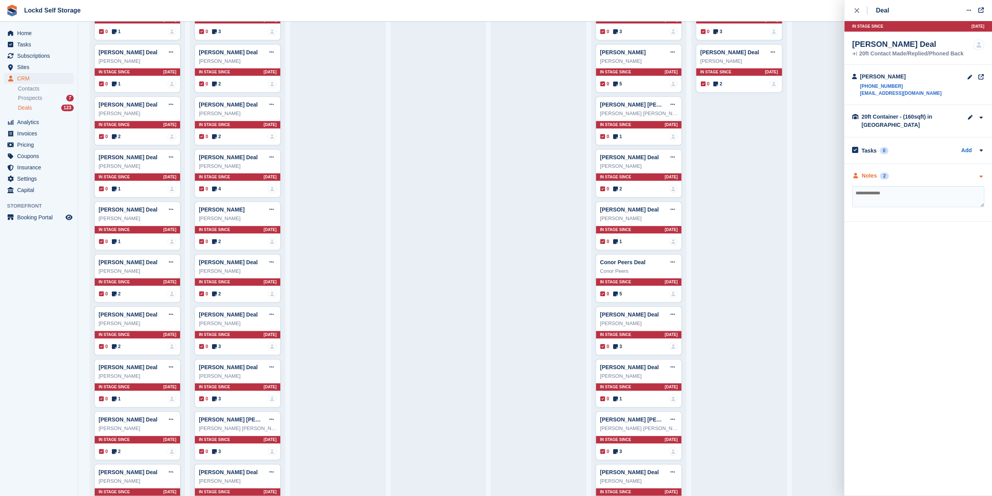
click at [894, 176] on div "Notes 2" at bounding box center [918, 176] width 132 height 8
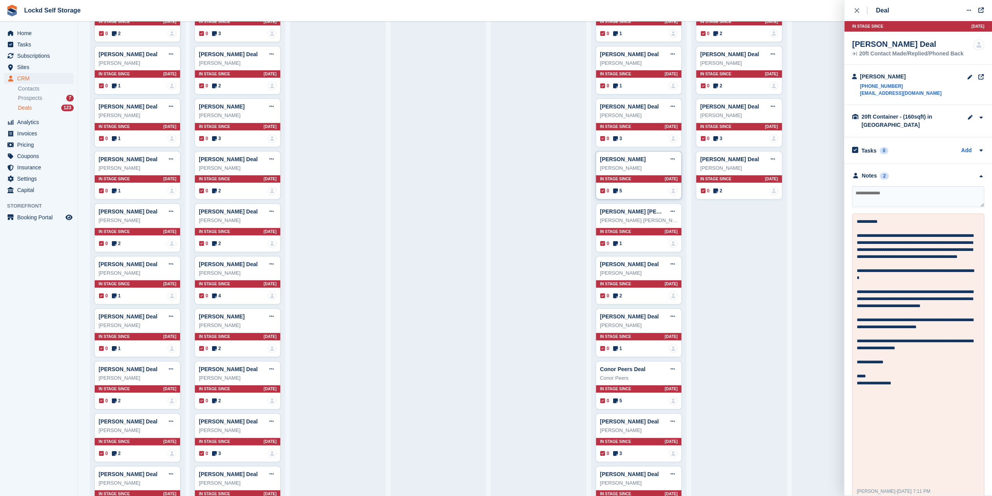
scroll to position [312, 0]
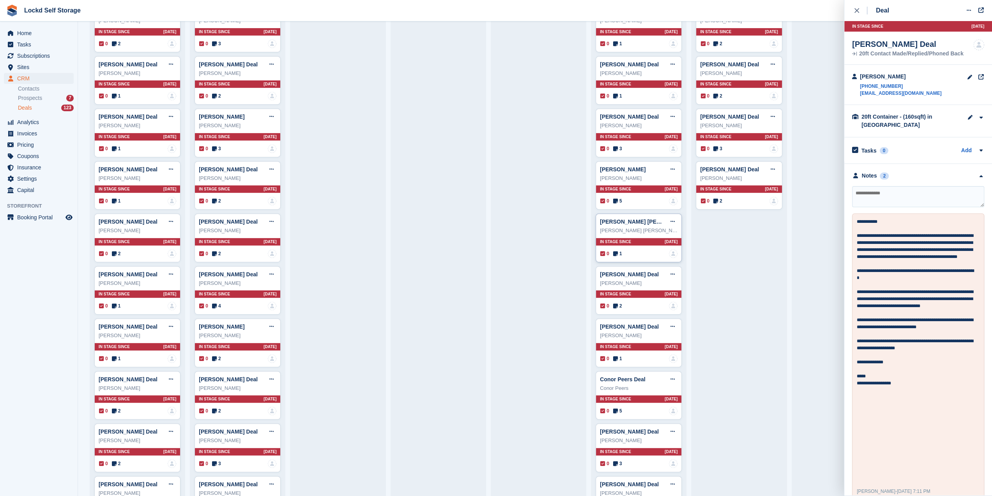
click at [647, 251] on div "0 1 No one is assigned to this deal" at bounding box center [638, 253] width 77 height 9
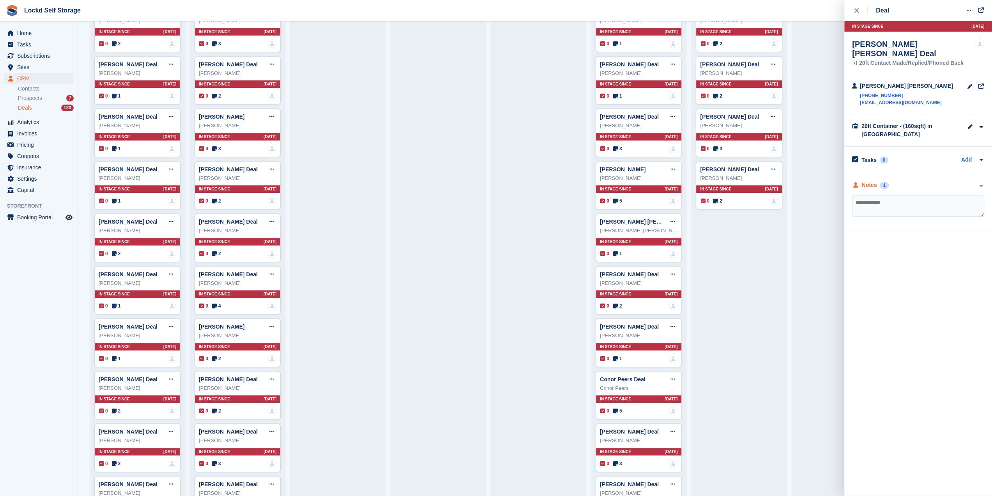
click at [915, 181] on div "Notes 1" at bounding box center [918, 185] width 132 height 8
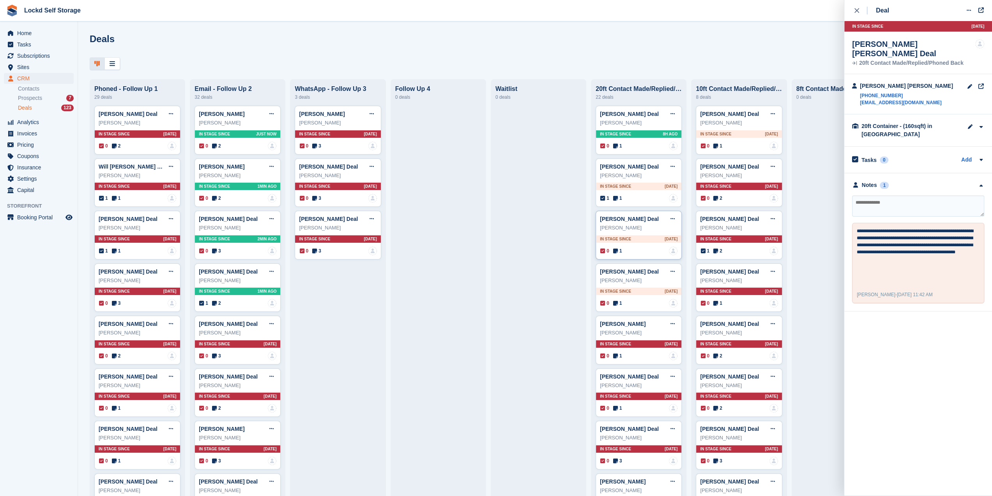
scroll to position [0, 0]
click at [856, 12] on icon "close" at bounding box center [857, 10] width 5 height 5
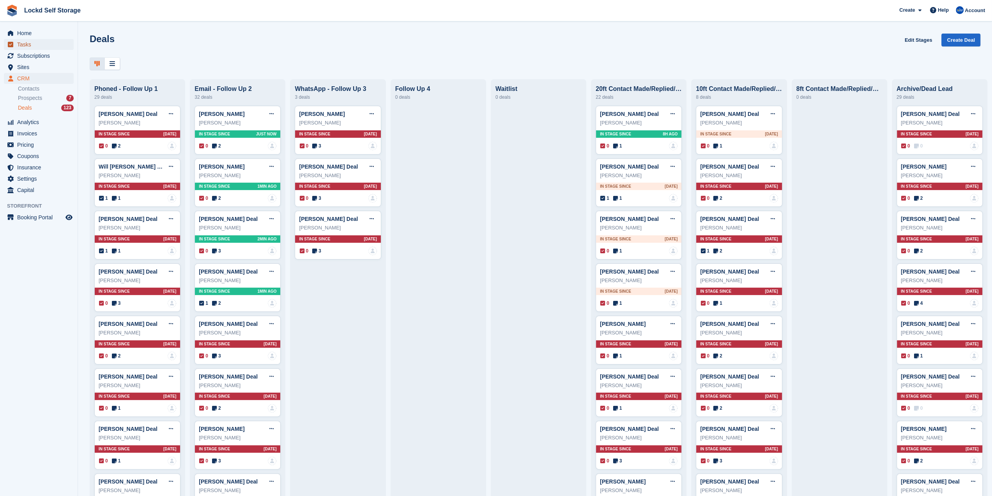
click at [29, 43] on span "Tasks" at bounding box center [40, 44] width 47 height 11
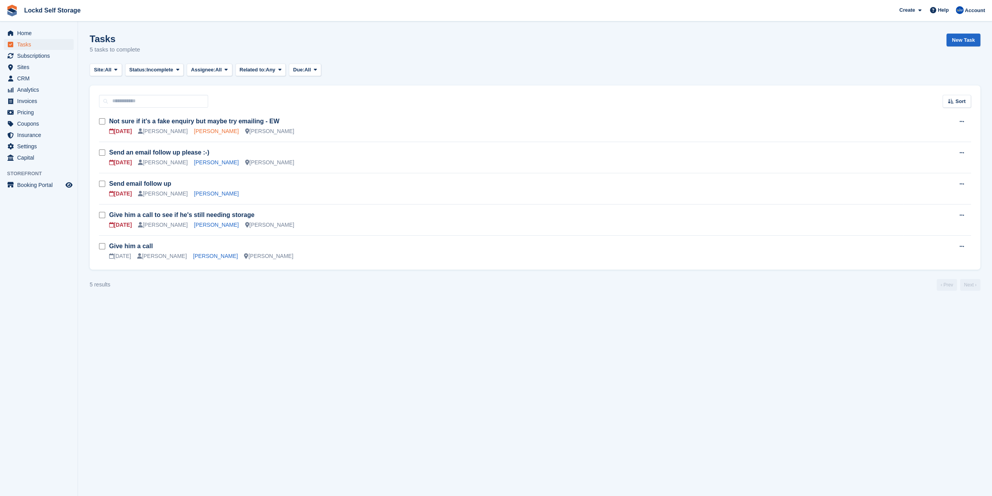
click at [199, 133] on link "Fred gates" at bounding box center [216, 131] width 45 height 6
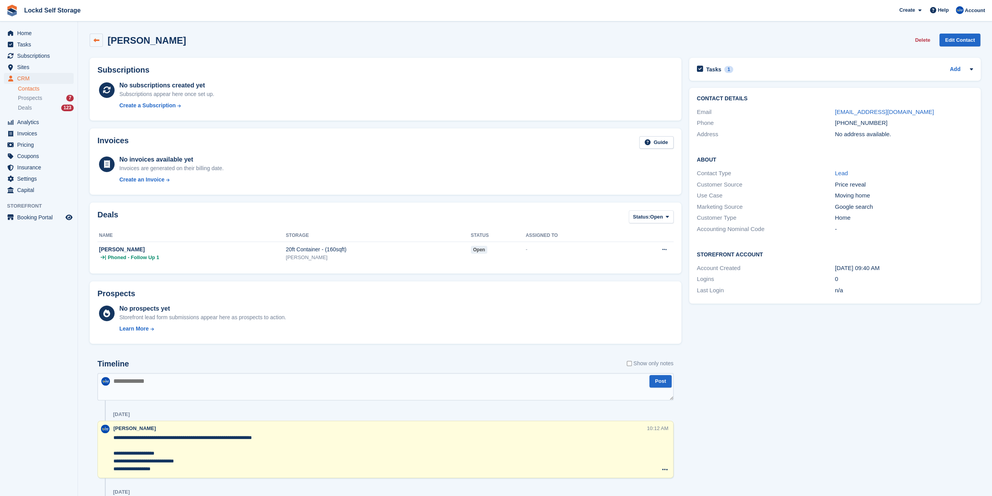
click at [98, 44] on link at bounding box center [96, 40] width 13 height 13
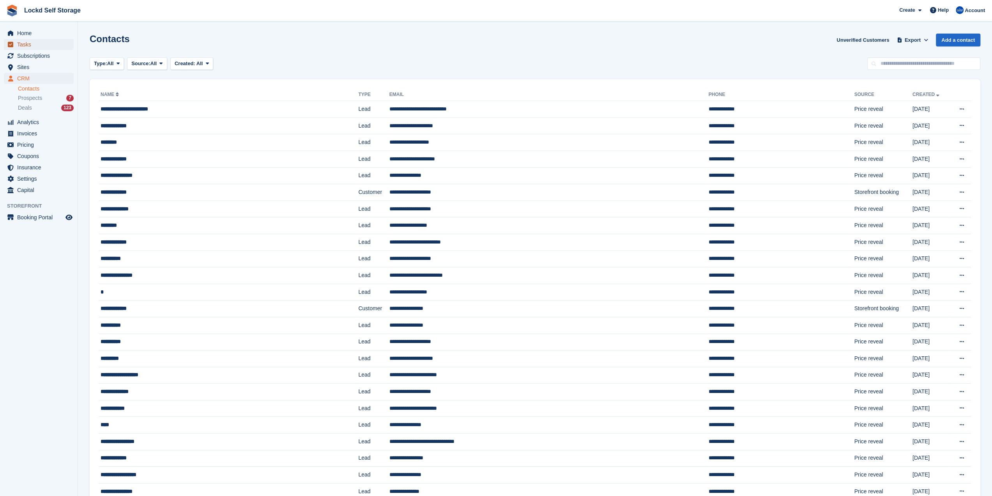
click at [42, 50] on span "Tasks" at bounding box center [40, 44] width 47 height 11
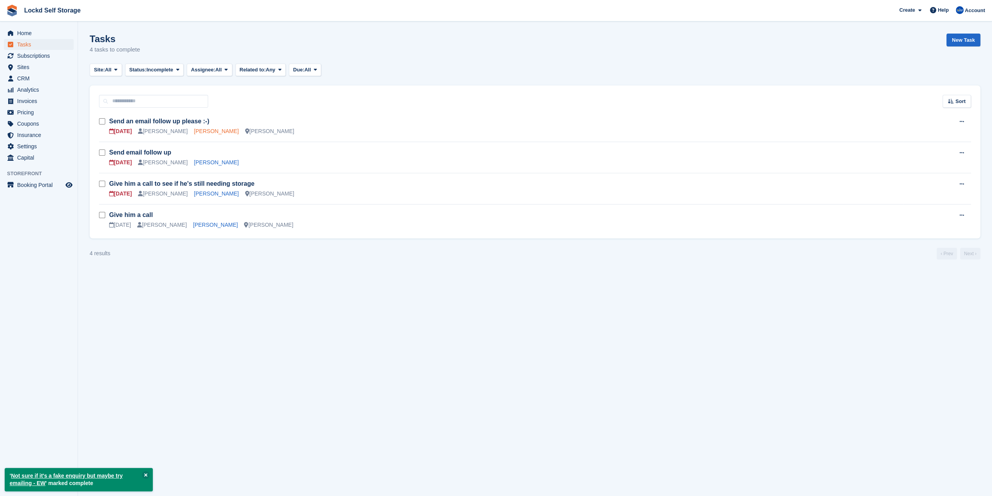
click at [195, 133] on link "Will Drury" at bounding box center [216, 131] width 45 height 6
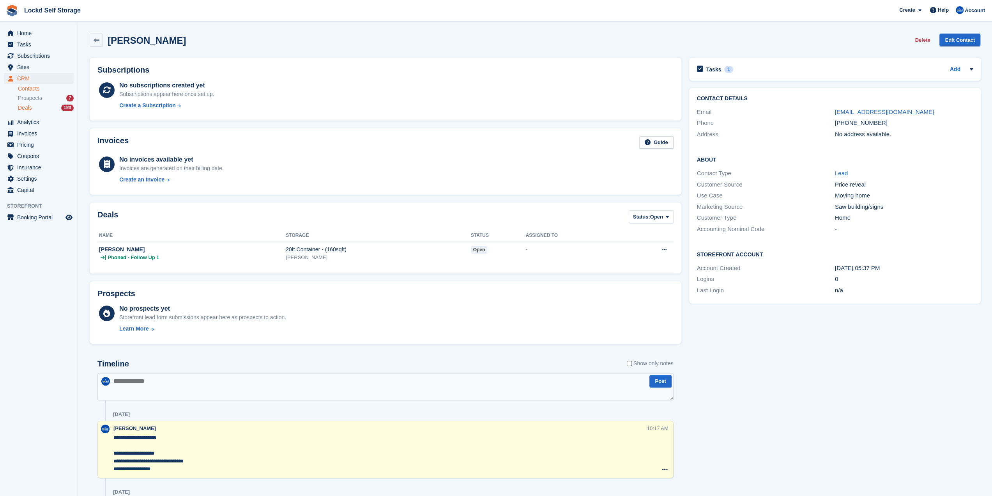
click at [33, 109] on div "Deals 123" at bounding box center [46, 107] width 56 height 7
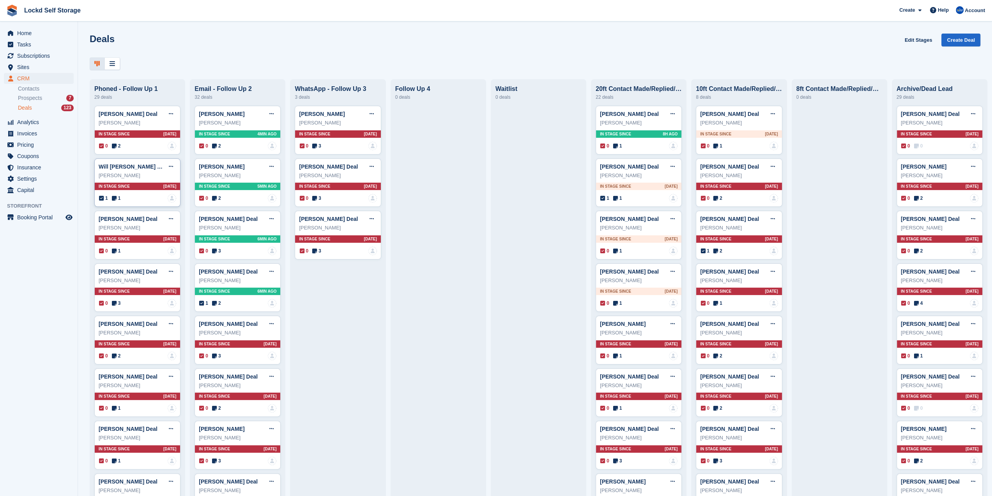
click at [143, 177] on div "Will Drury" at bounding box center [138, 176] width 78 height 8
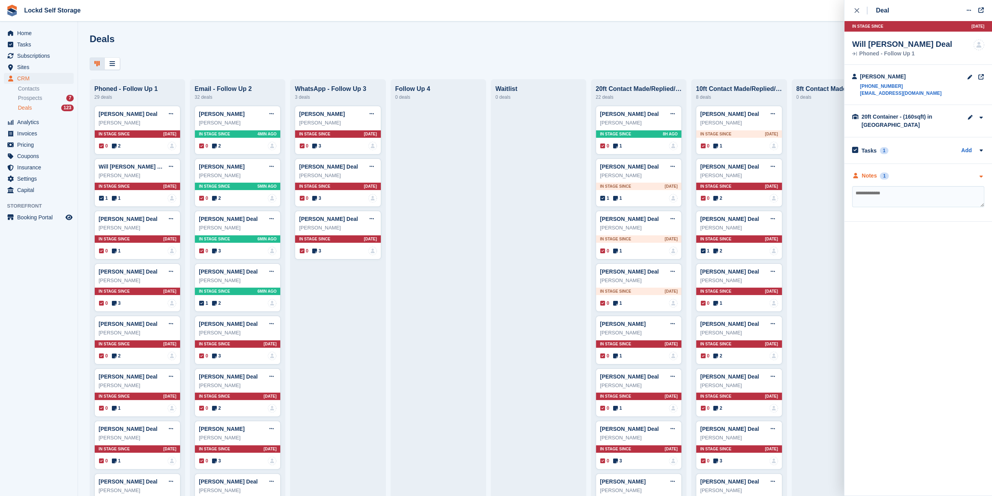
click at [922, 173] on div "Notes 1" at bounding box center [918, 176] width 132 height 8
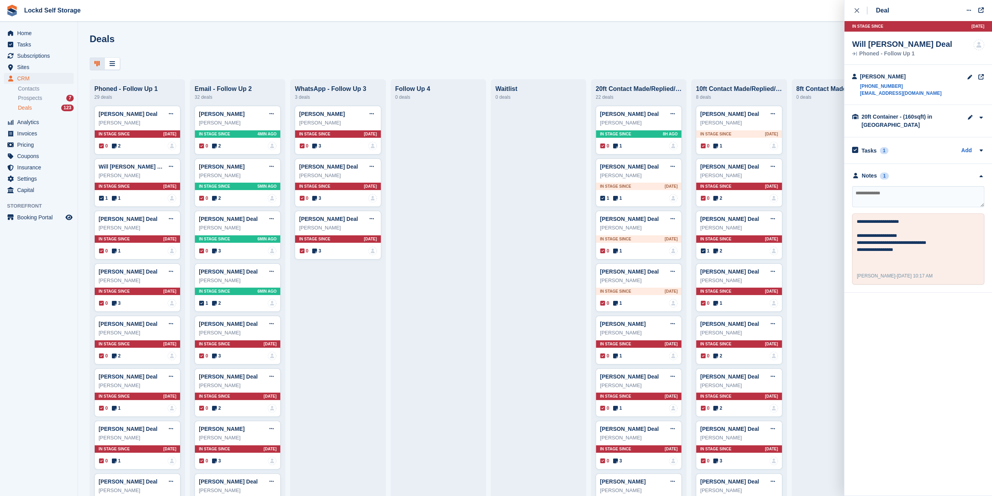
click at [901, 200] on textarea at bounding box center [918, 196] width 132 height 21
type textarea "*******"
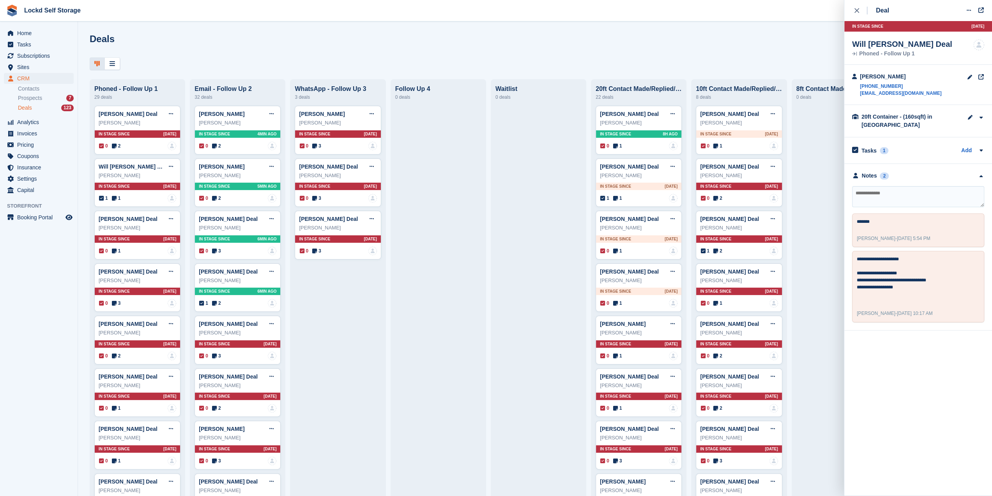
click at [916, 156] on div "Tasks 1 Add Send an email follow up please :-) 07 Aug" at bounding box center [918, 150] width 148 height 26
click at [916, 151] on div "Tasks 1 Add" at bounding box center [918, 150] width 132 height 11
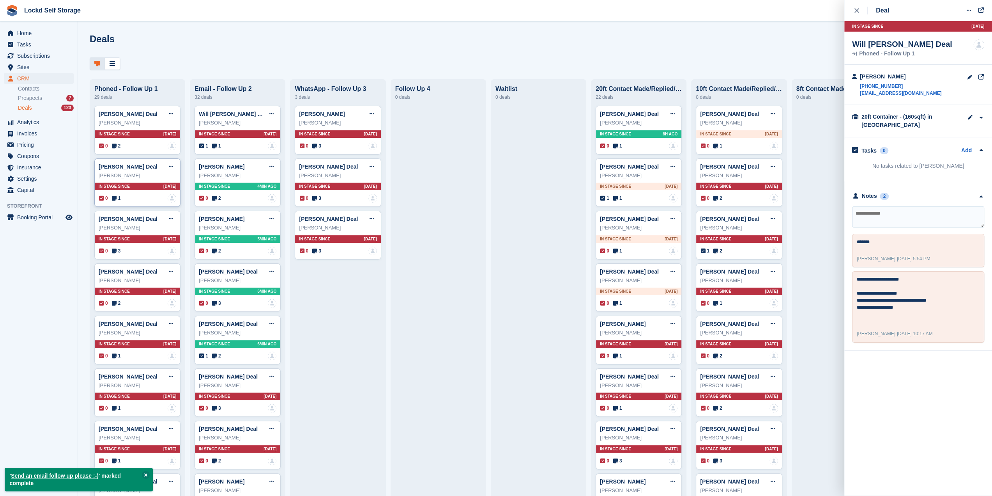
click at [136, 181] on div "Fred gates Deal Edit deal Mark as won Mark as lost Delete deal Fred gates In st…" at bounding box center [137, 182] width 86 height 49
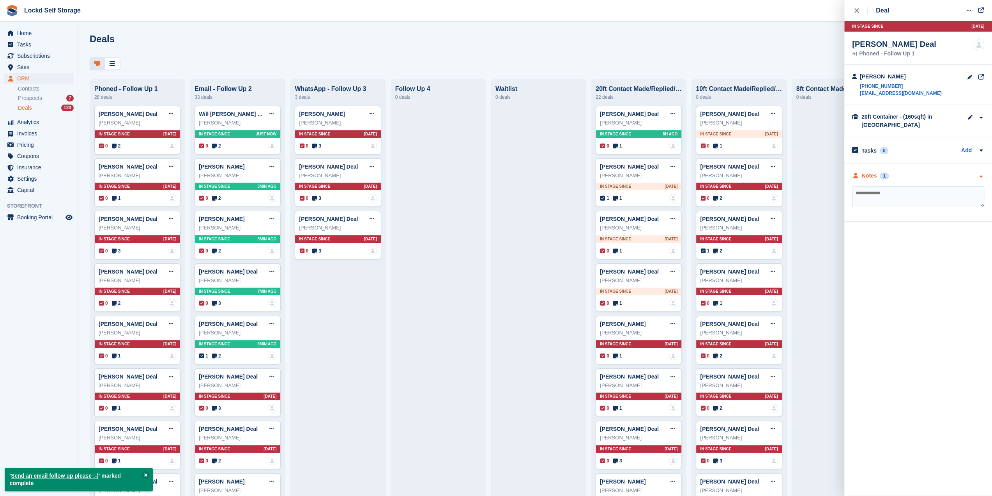
click at [916, 176] on div "Notes 1" at bounding box center [918, 176] width 132 height 8
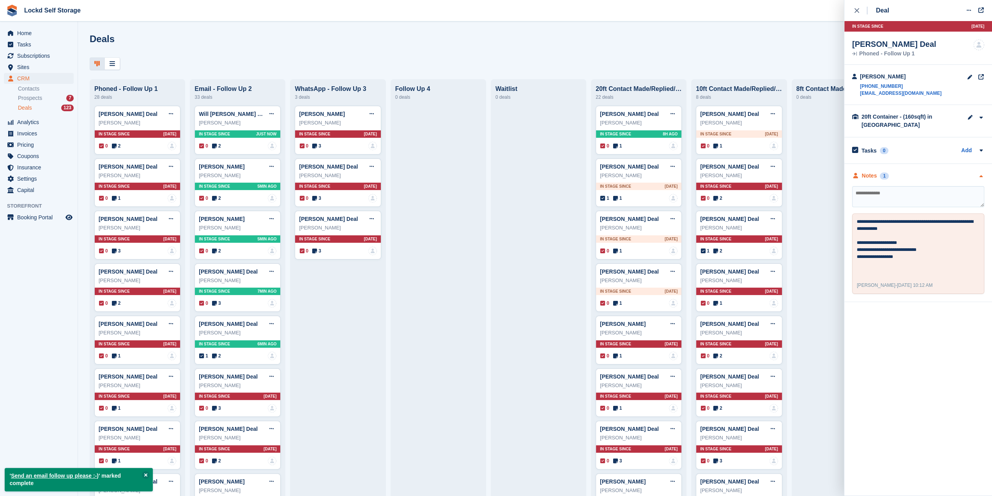
click at [916, 176] on div "Notes 1" at bounding box center [918, 176] width 132 height 8
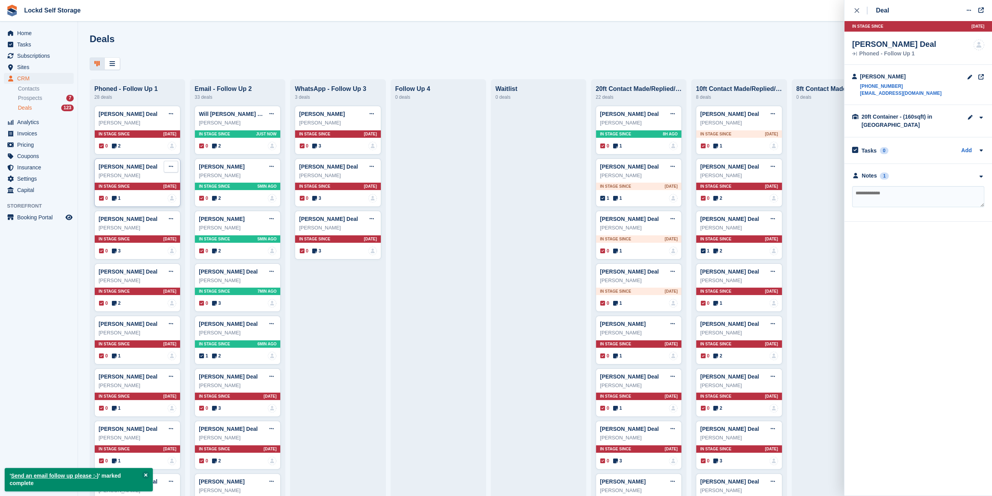
click at [173, 169] on button at bounding box center [171, 167] width 14 height 12
click at [144, 230] on p "Delete deal" at bounding box center [141, 225] width 68 height 10
click at [541, 28] on div "Deals Edit Stages Create Deal Phoned - Follow Up 1 28 deals Dhruv Deal Edit dea…" at bounding box center [535, 248] width 914 height 496
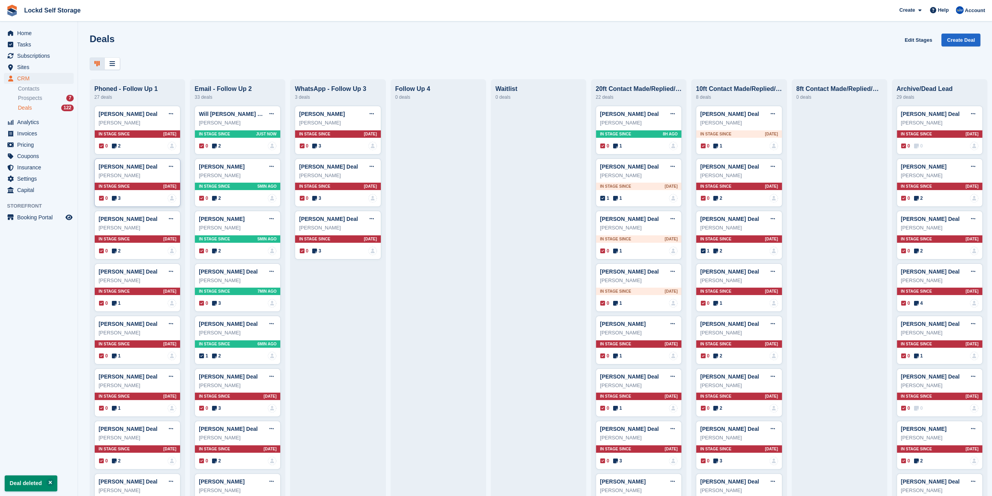
click at [151, 183] on div "james foote Deal Edit deal Mark as won Mark as lost Delete deal james foote In …" at bounding box center [137, 182] width 86 height 49
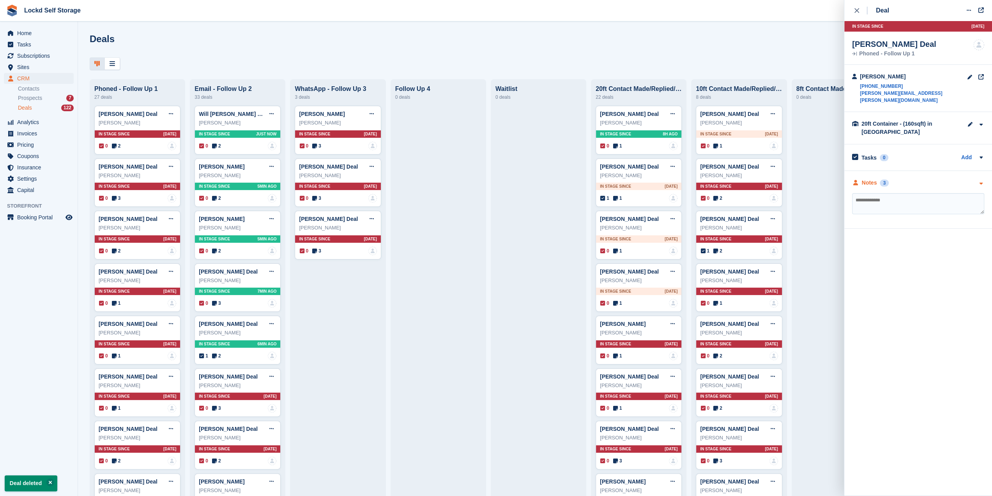
click at [932, 179] on div "Notes 3" at bounding box center [918, 183] width 132 height 8
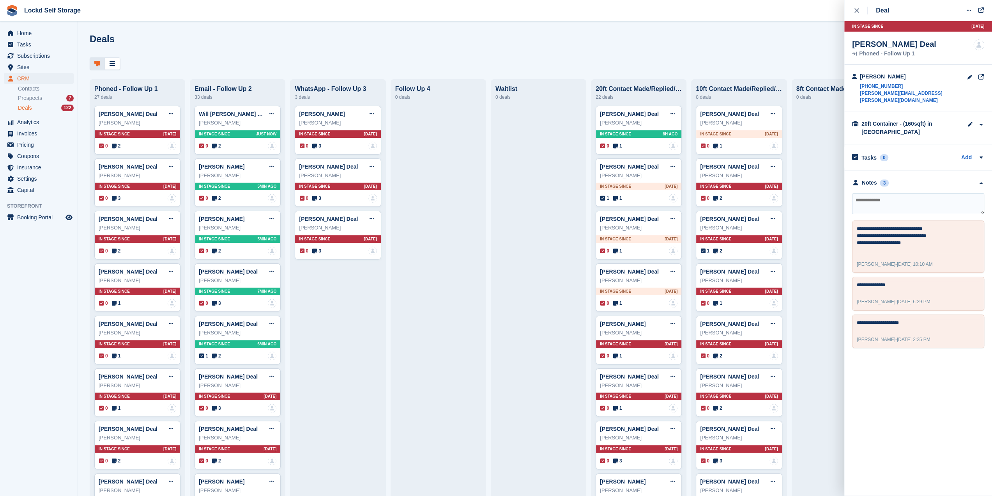
click at [879, 193] on textarea at bounding box center [918, 203] width 132 height 21
type textarea "*******"
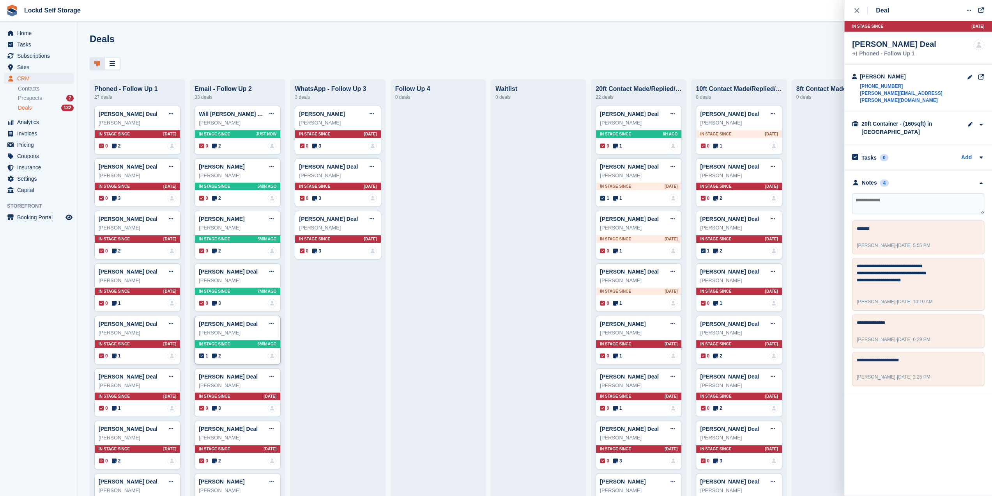
click at [237, 336] on div "Nigel Brockes Deal Edit deal Mark as won Mark as lost Delete deal Nigel Brockes…" at bounding box center [238, 339] width 86 height 49
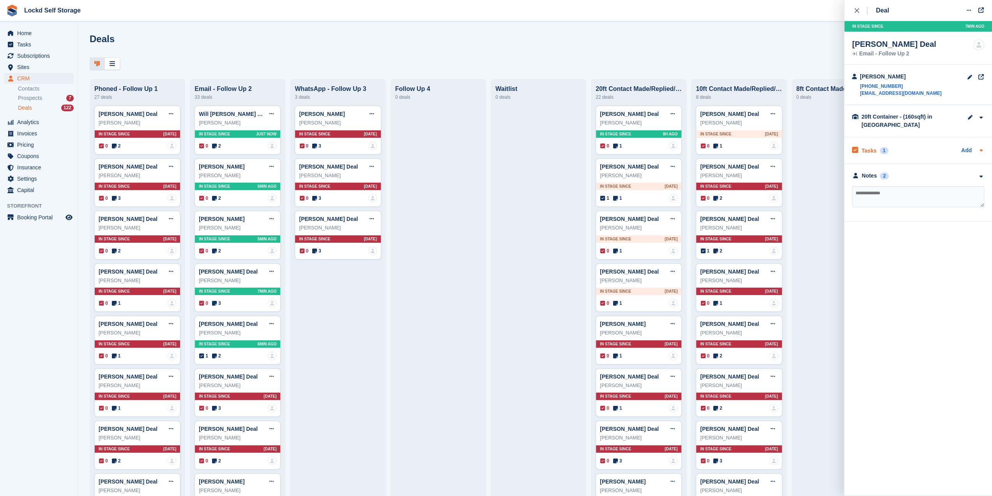
click at [908, 149] on div "Tasks 1 Add" at bounding box center [918, 150] width 132 height 11
click at [933, 200] on div "Notes 2" at bounding box center [918, 202] width 132 height 8
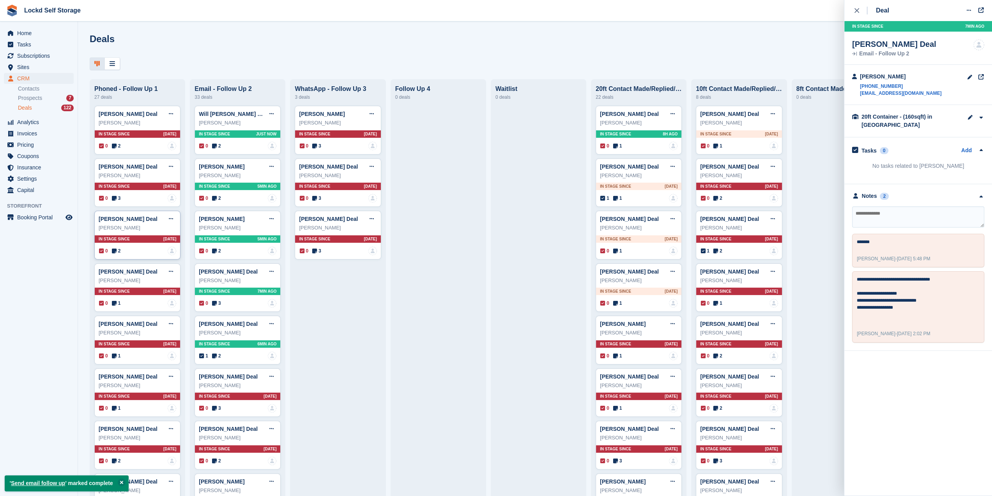
click at [141, 239] on div "In stage since 8D AGO" at bounding box center [137, 238] width 85 height 7
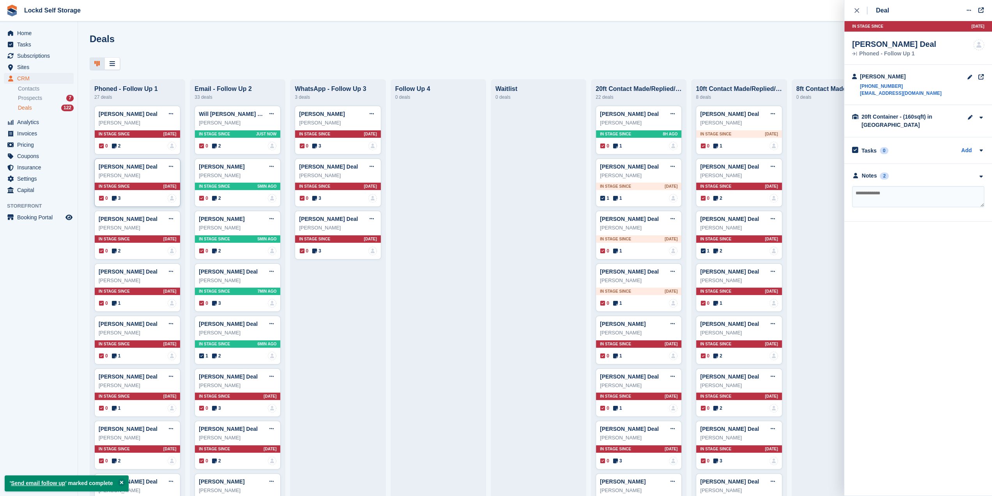
click at [156, 189] on div "In stage since 5D AGO" at bounding box center [137, 185] width 85 height 7
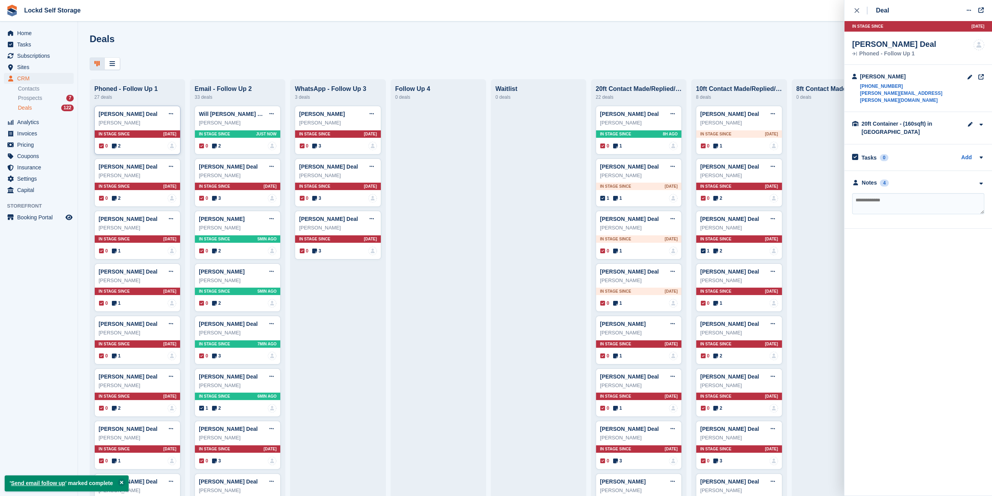
click at [129, 137] on div "In stage since 5D AGO" at bounding box center [137, 133] width 85 height 7
click at [917, 159] on div "Tasks 0 Add No tasks related to Dhruv" at bounding box center [918, 150] width 148 height 26
click at [903, 176] on div "Notes 2" at bounding box center [918, 176] width 132 height 8
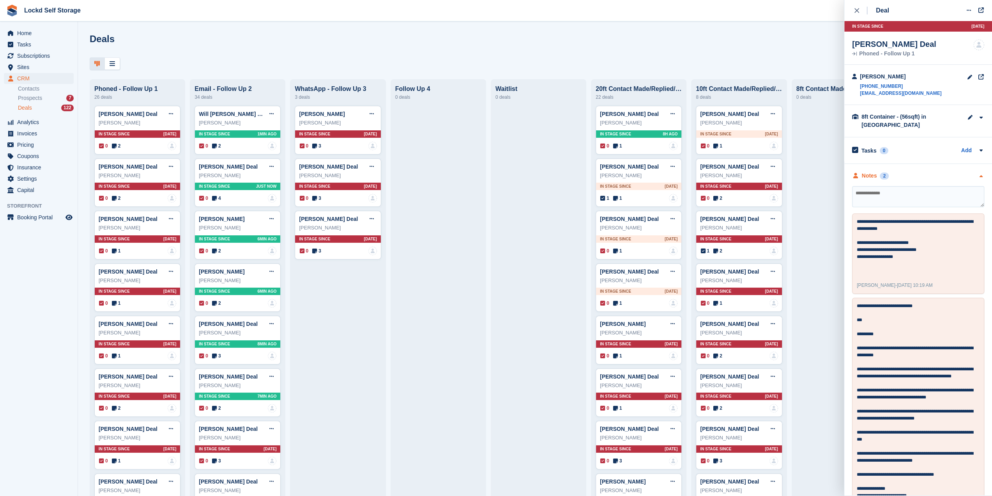
click at [903, 176] on div "Notes 2" at bounding box center [918, 176] width 132 height 8
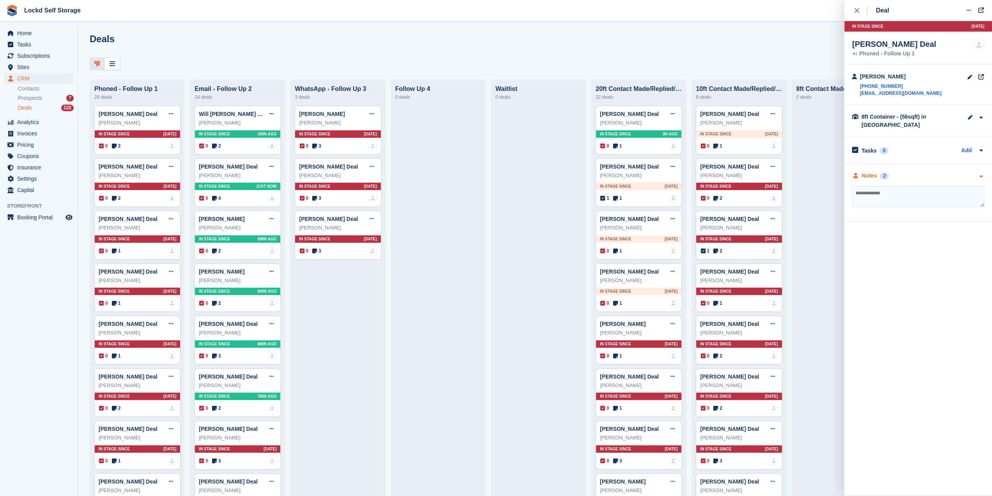
click at [903, 176] on div "Notes 2" at bounding box center [918, 176] width 132 height 8
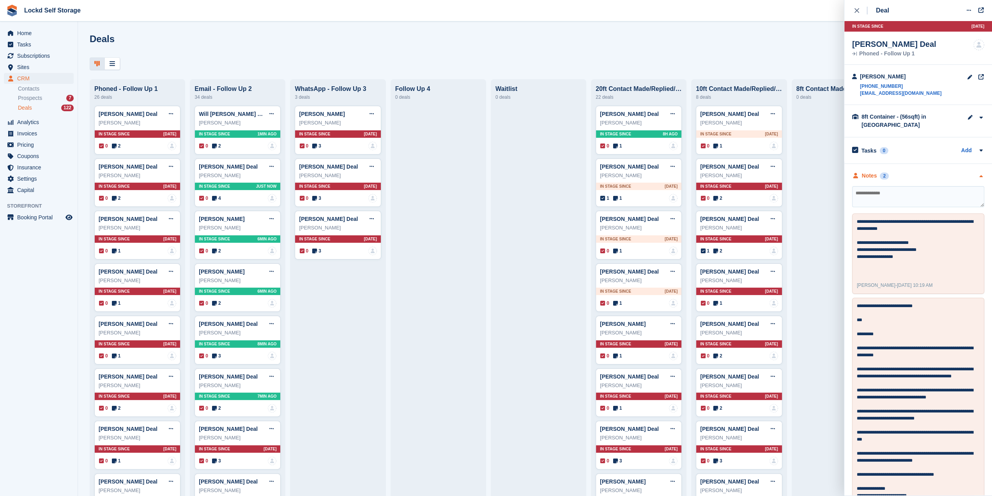
click at [903, 176] on div "Notes 2" at bounding box center [918, 176] width 132 height 8
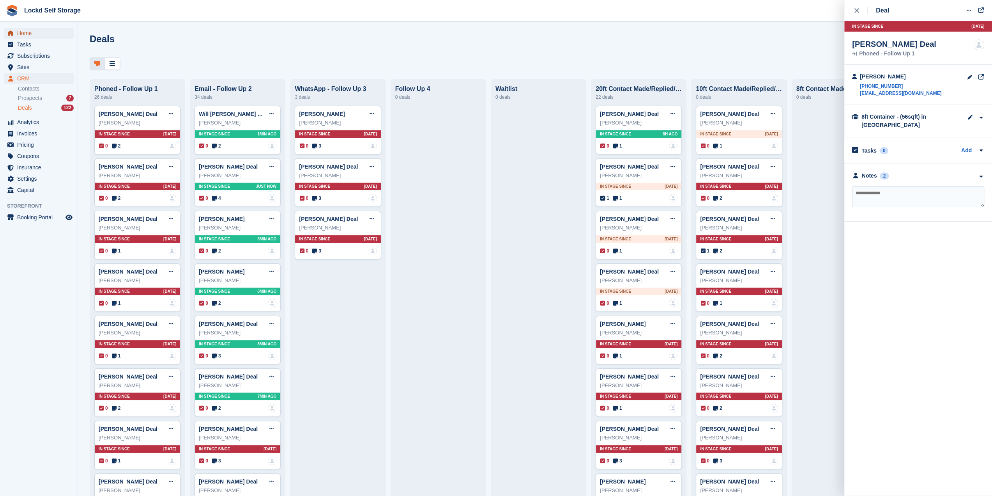
click at [23, 36] on span "Home" at bounding box center [40, 33] width 47 height 11
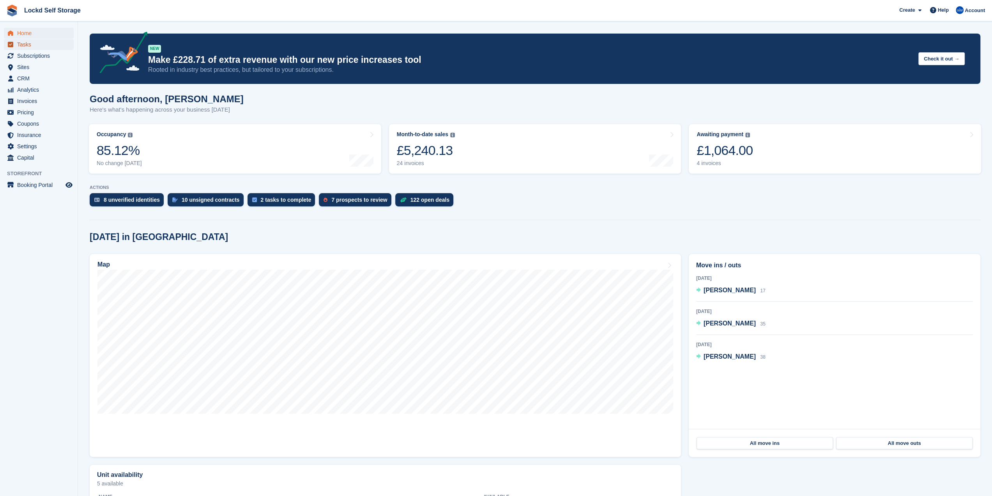
click at [27, 46] on span "Tasks" at bounding box center [40, 44] width 47 height 11
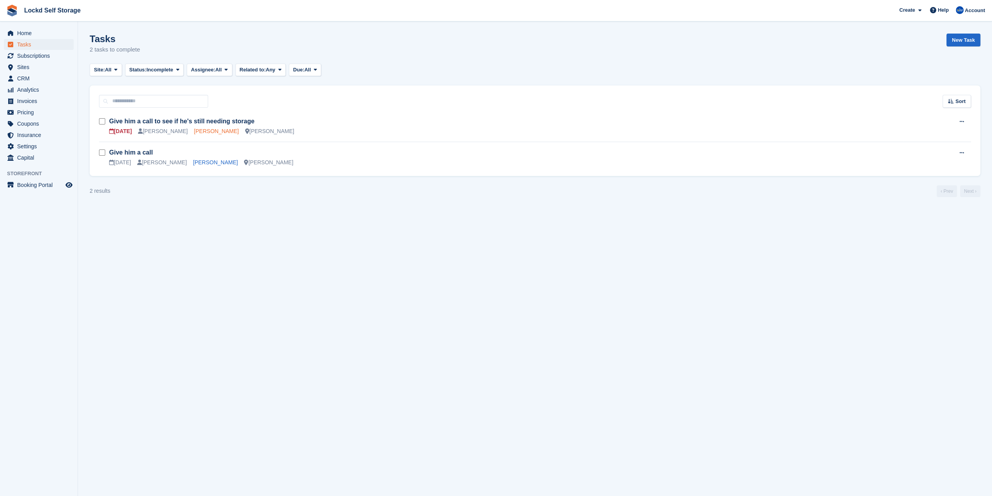
click at [194, 131] on link "[PERSON_NAME]" at bounding box center [216, 131] width 45 height 6
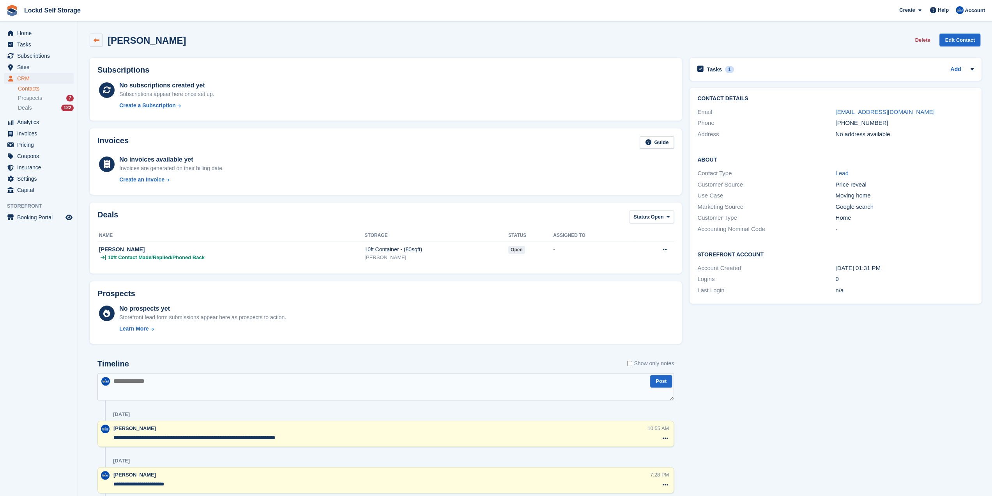
click at [100, 42] on link at bounding box center [96, 40] width 13 height 13
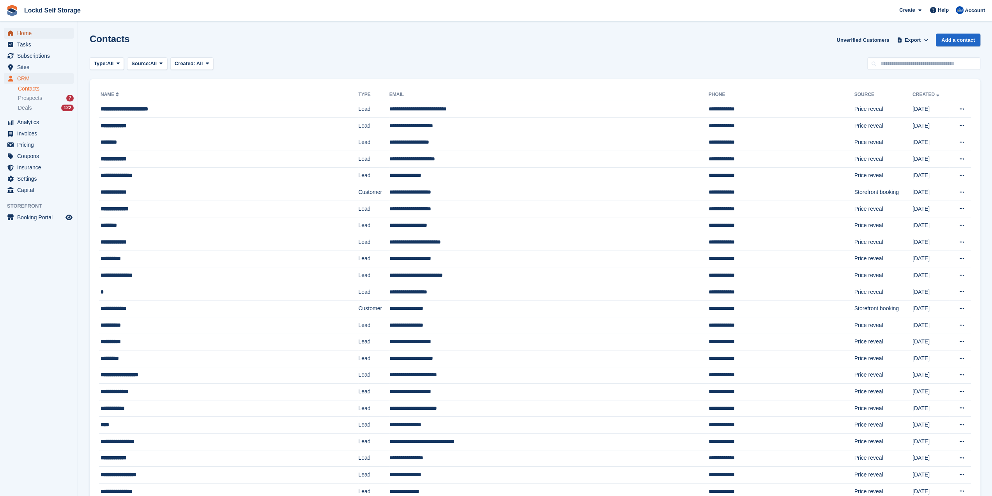
click at [32, 37] on span "Home" at bounding box center [40, 33] width 47 height 11
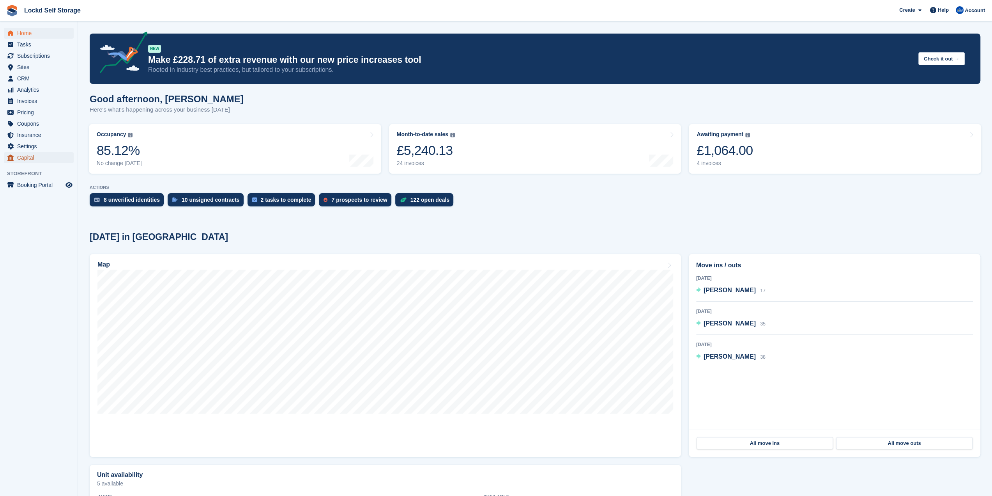
click at [50, 160] on span "Capital" at bounding box center [40, 157] width 47 height 11
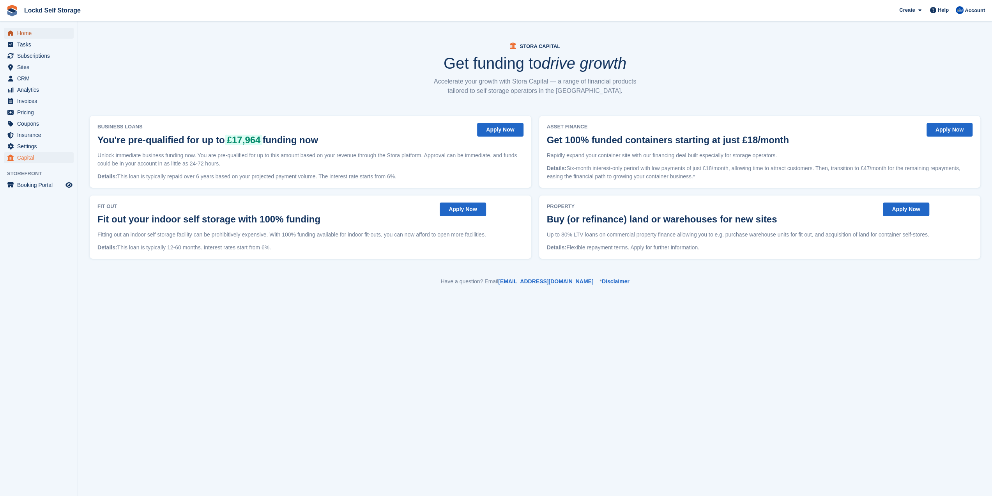
click at [41, 35] on span "Home" at bounding box center [40, 33] width 47 height 11
